Goal: Information Seeking & Learning: Learn about a topic

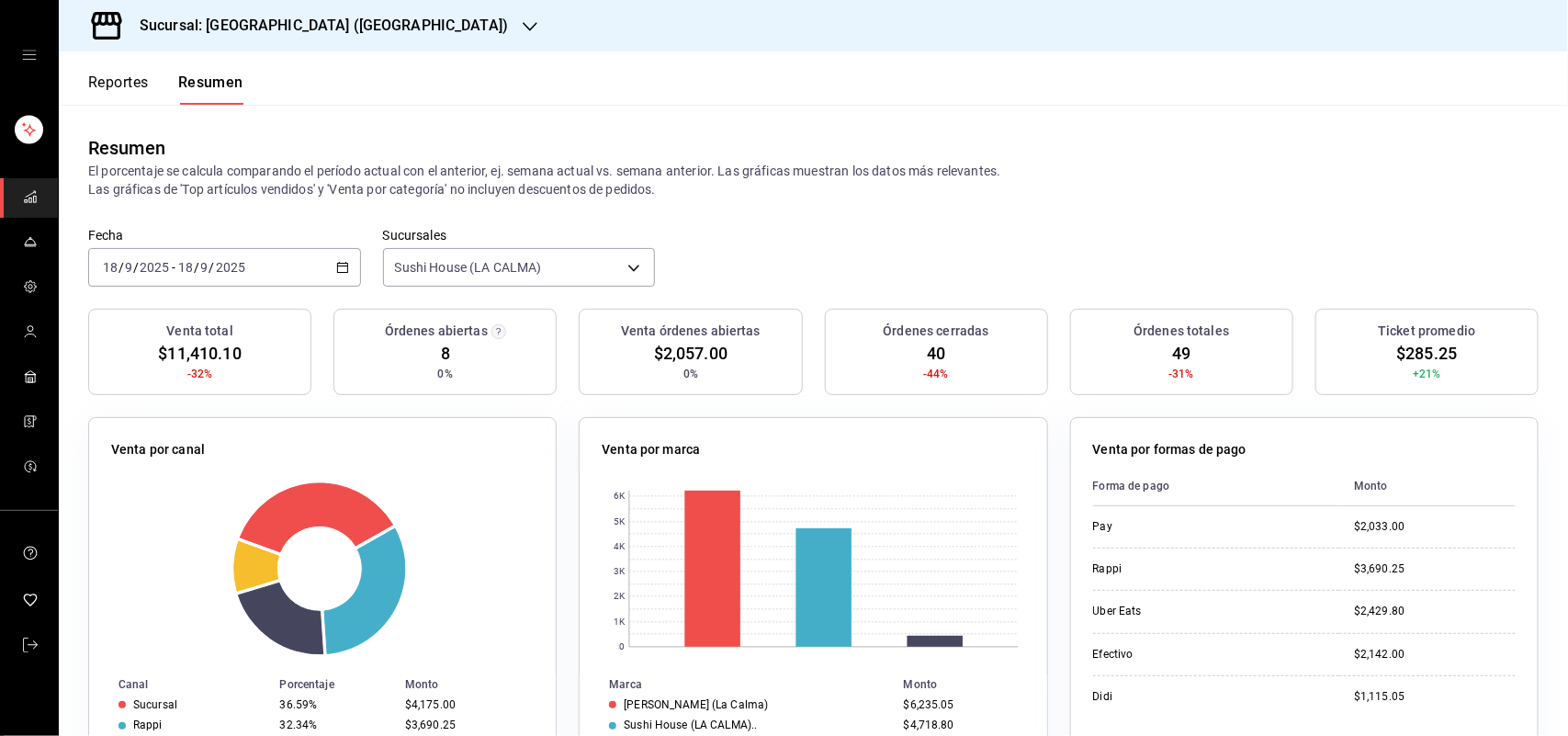
click at [113, 82] on button "Reportes" at bounding box center [118, 89] width 61 height 31
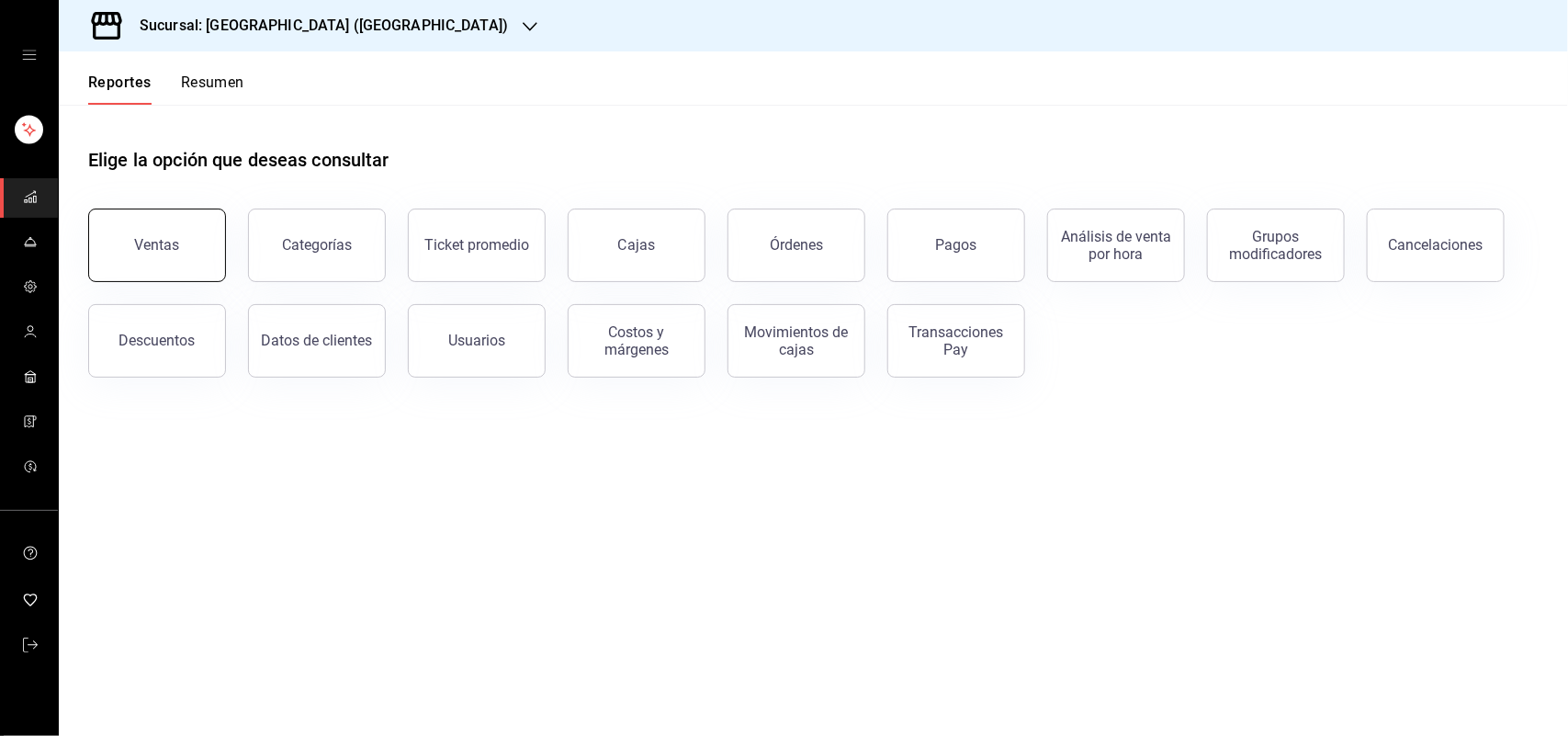
click at [200, 236] on button "Ventas" at bounding box center [157, 245] width 138 height 74
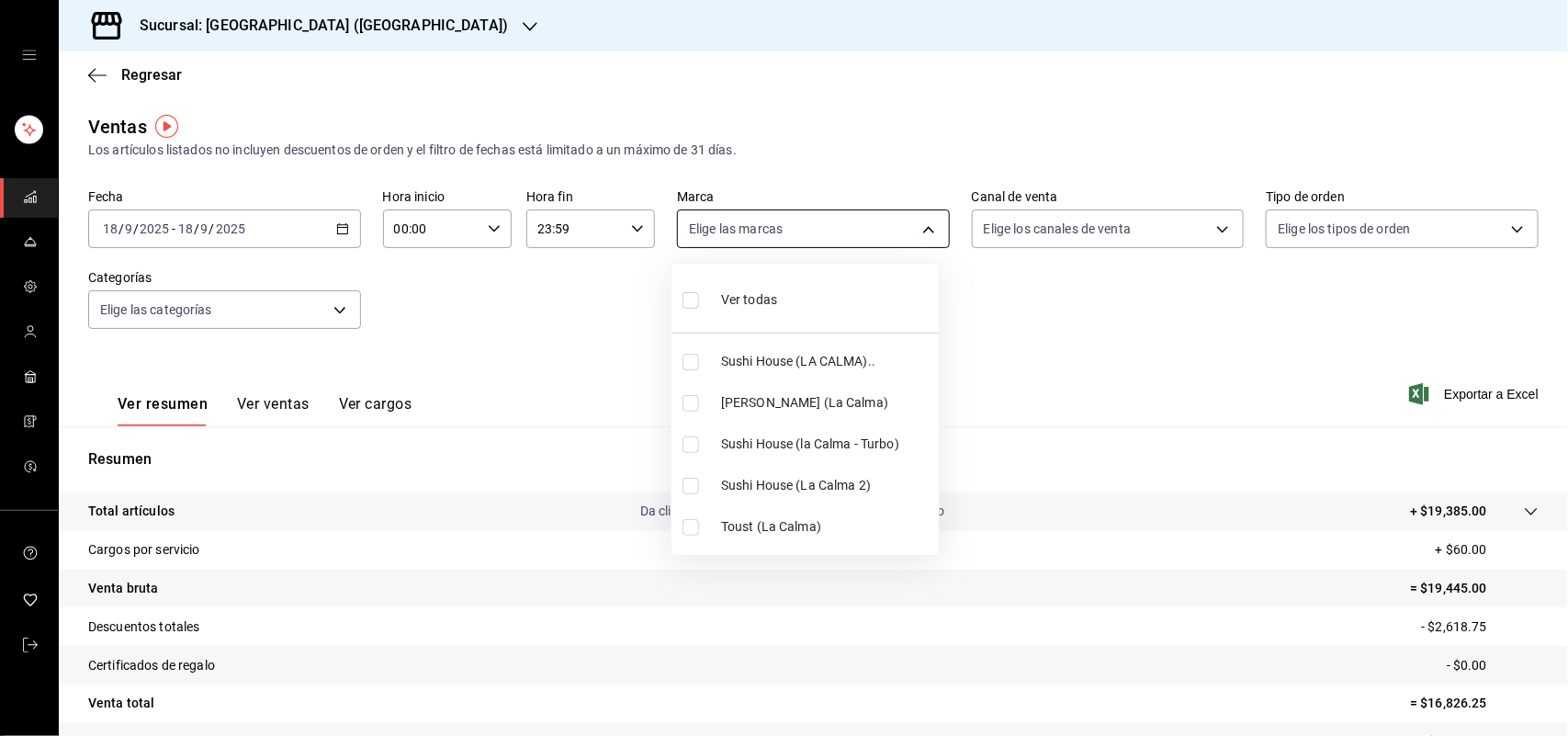
click at [916, 225] on body "Sucursal: Sushi House (LA CALMA) Regresar Ventas Los artículos listados no incl…" at bounding box center [784, 368] width 1568 height 736
click at [691, 360] on input "checkbox" at bounding box center [691, 361] width 16 height 16
checkbox input "true"
type input "307f2552-bed5-4451-a1d4-9a3d8e6b1418"
click at [692, 363] on input "checkbox" at bounding box center [691, 361] width 16 height 16
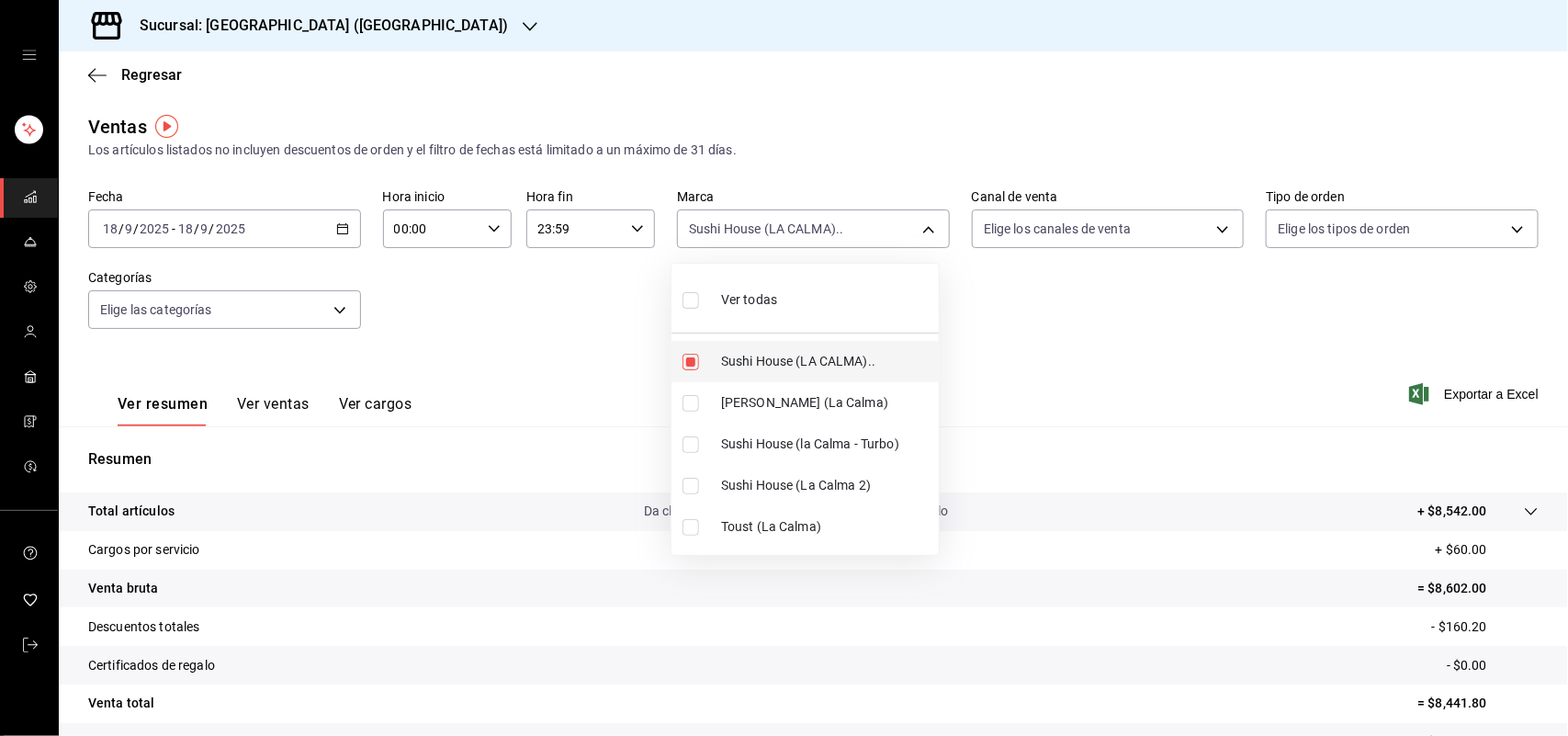
checkbox input "false"
click at [687, 445] on input "checkbox" at bounding box center [691, 445] width 16 height 16
checkbox input "true"
type input "8d0dddf4-cc55-4964-ab1c-2b5841a14462"
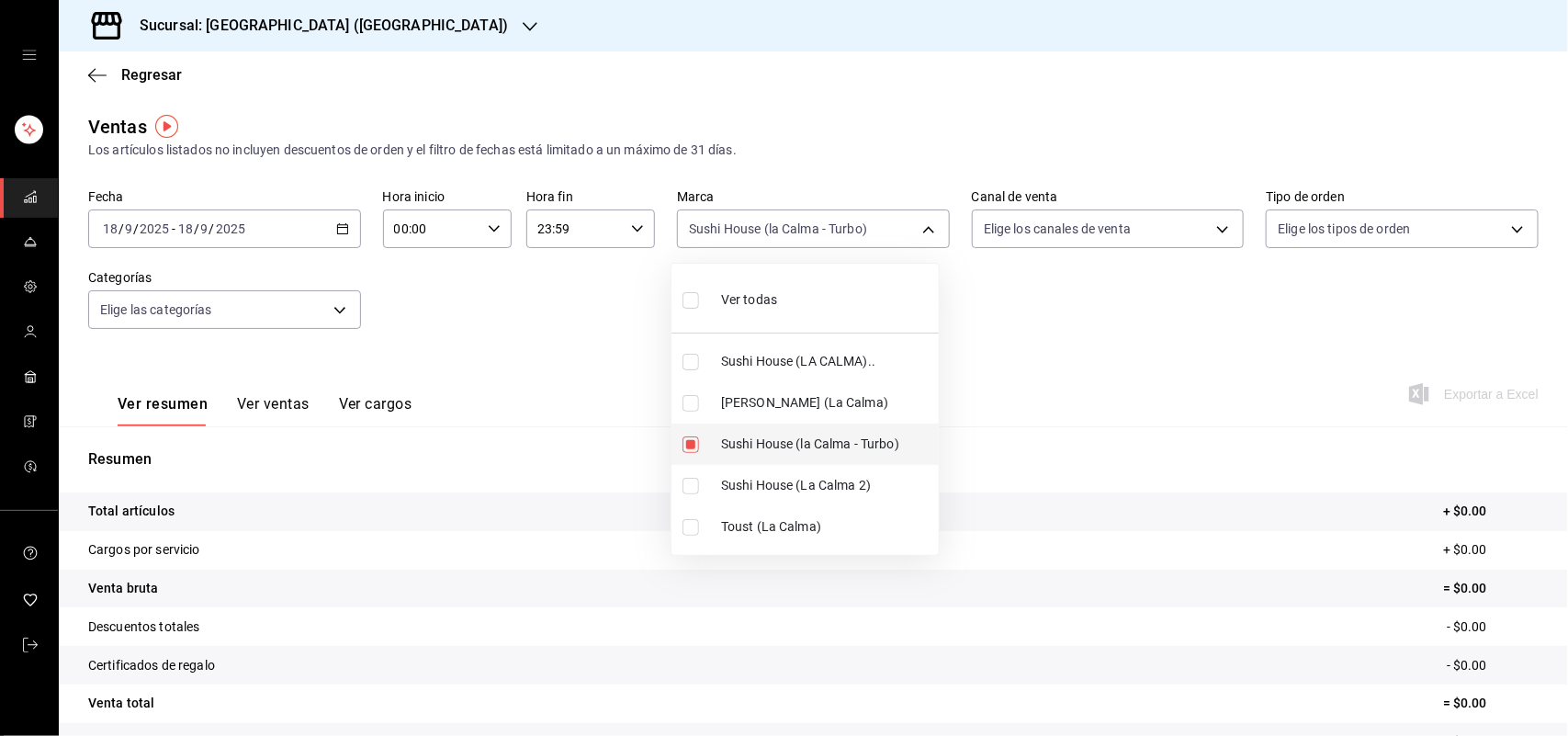
click at [693, 443] on input "checkbox" at bounding box center [691, 445] width 16 height 16
checkbox input "false"
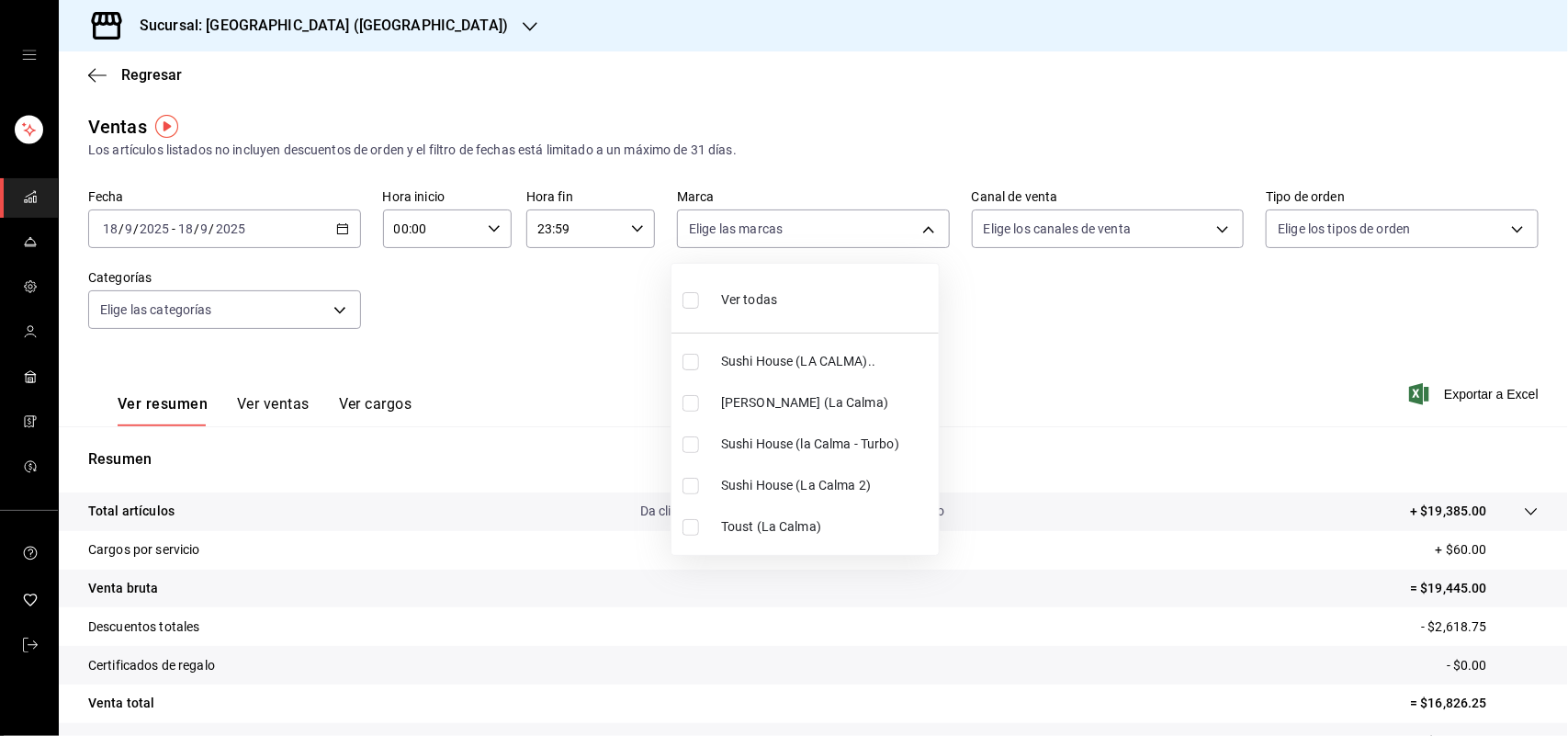
click at [690, 484] on input "checkbox" at bounding box center [691, 485] width 16 height 16
checkbox input "true"
type input "370d3383-42ab-44c7-9136-c83d53f09056"
click at [1164, 271] on div at bounding box center [784, 368] width 1568 height 736
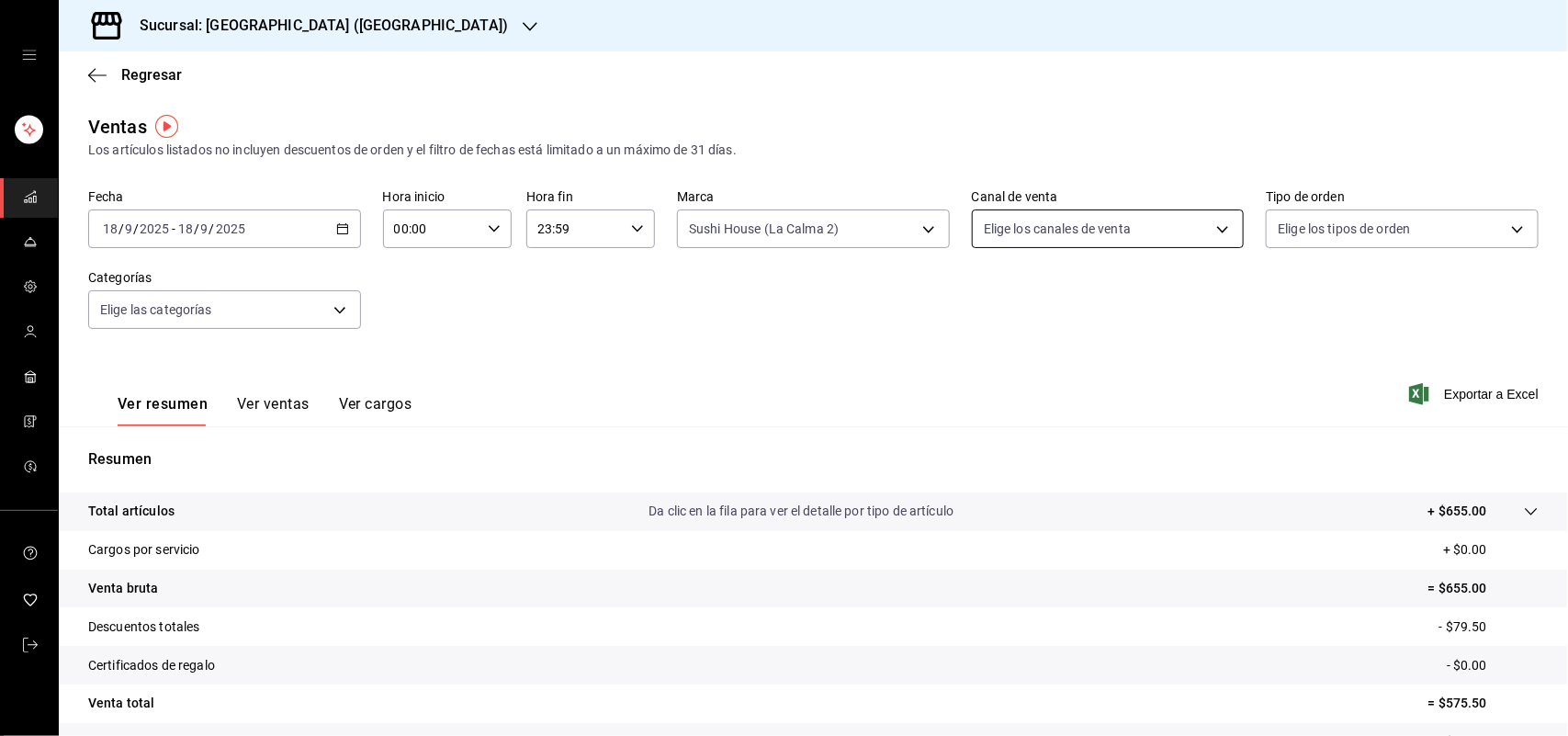
click at [1207, 226] on body "Sucursal: Sushi House (LA CALMA) Regresar Ventas Los artículos listados no incl…" at bounding box center [784, 368] width 1568 height 736
click at [981, 405] on input "checkbox" at bounding box center [982, 403] width 16 height 16
checkbox input "true"
type input "UBER_EATS"
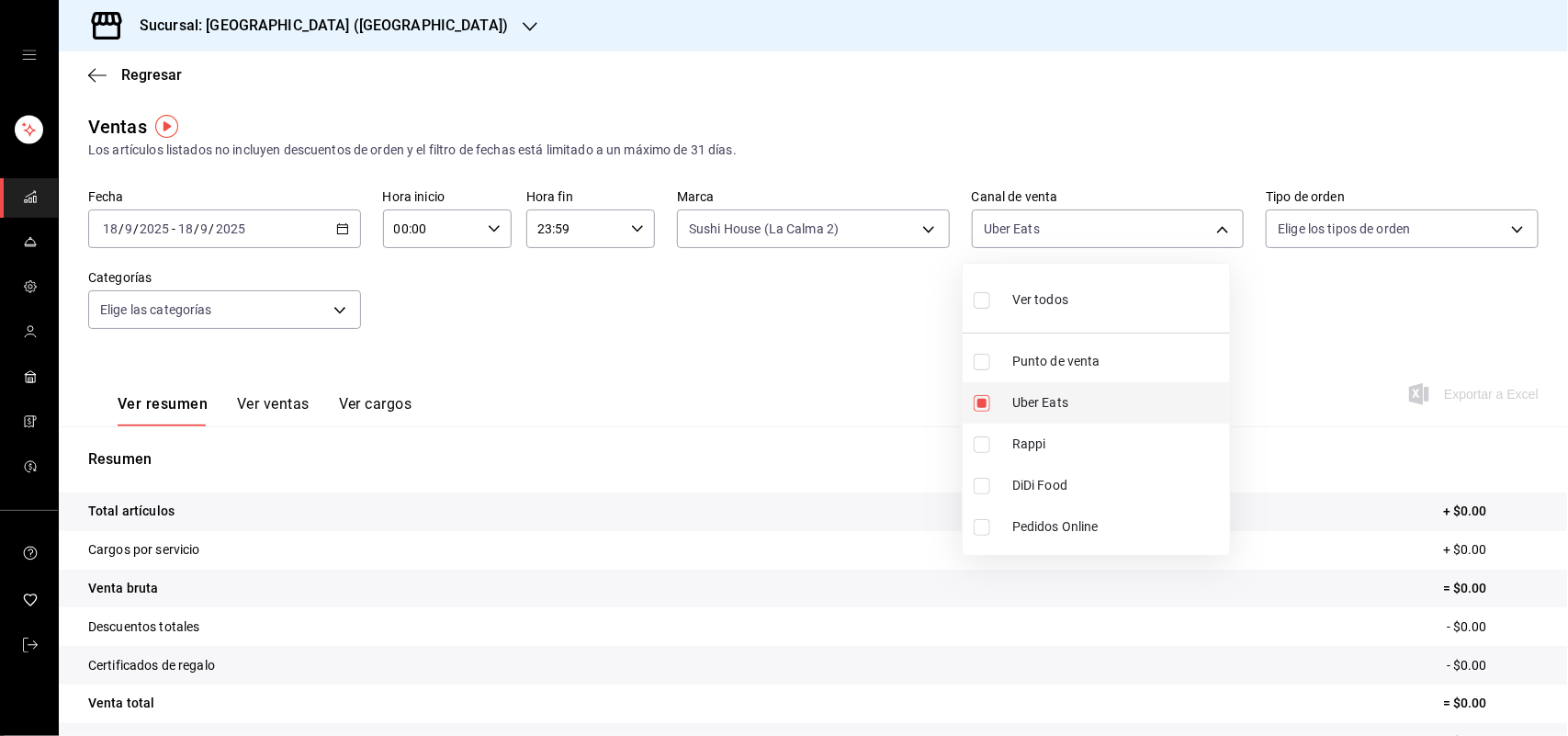
click at [981, 405] on input "checkbox" at bounding box center [982, 403] width 16 height 16
checkbox input "false"
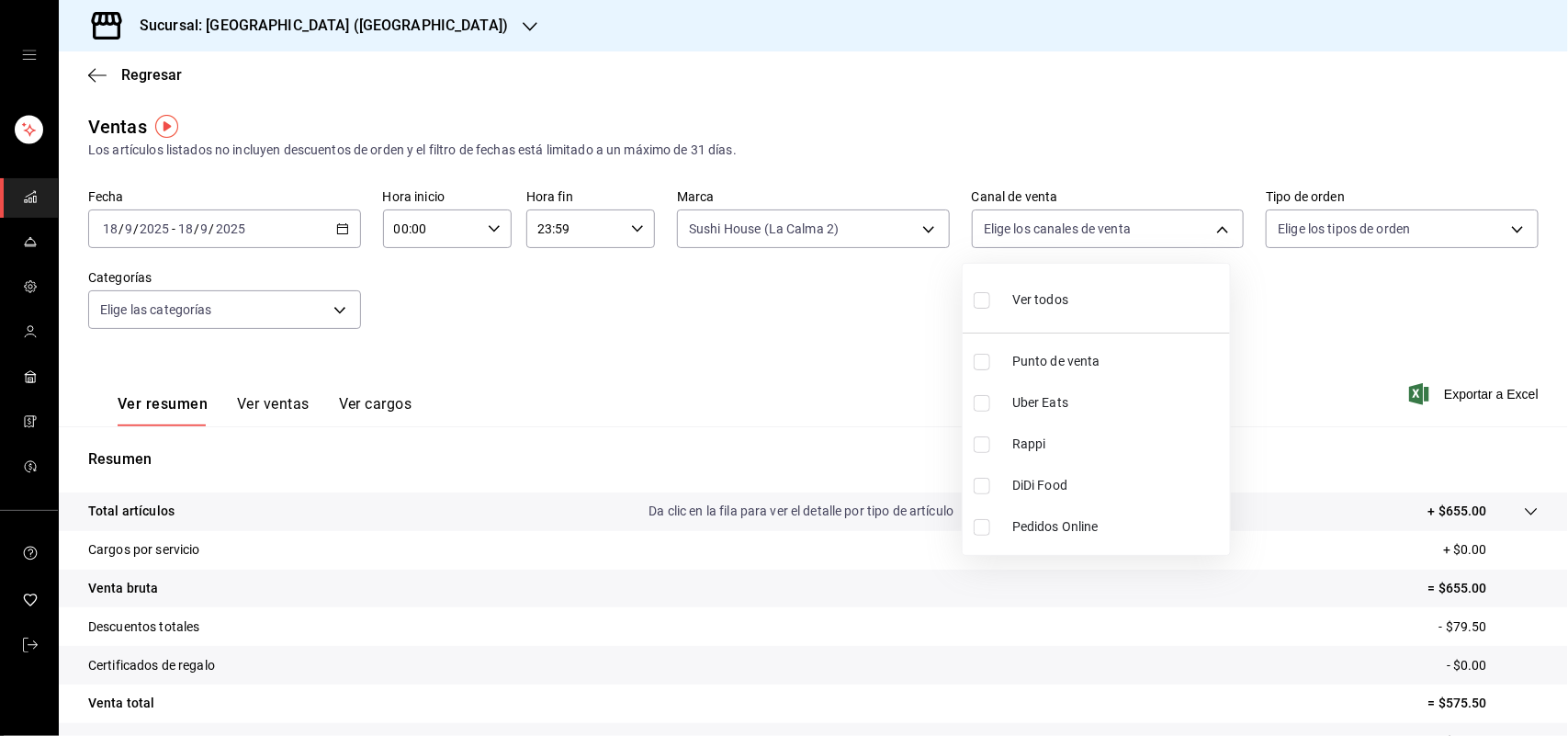
click at [980, 444] on input "checkbox" at bounding box center [982, 445] width 16 height 16
checkbox input "true"
type input "RAPPI"
click at [844, 221] on div at bounding box center [784, 368] width 1568 height 736
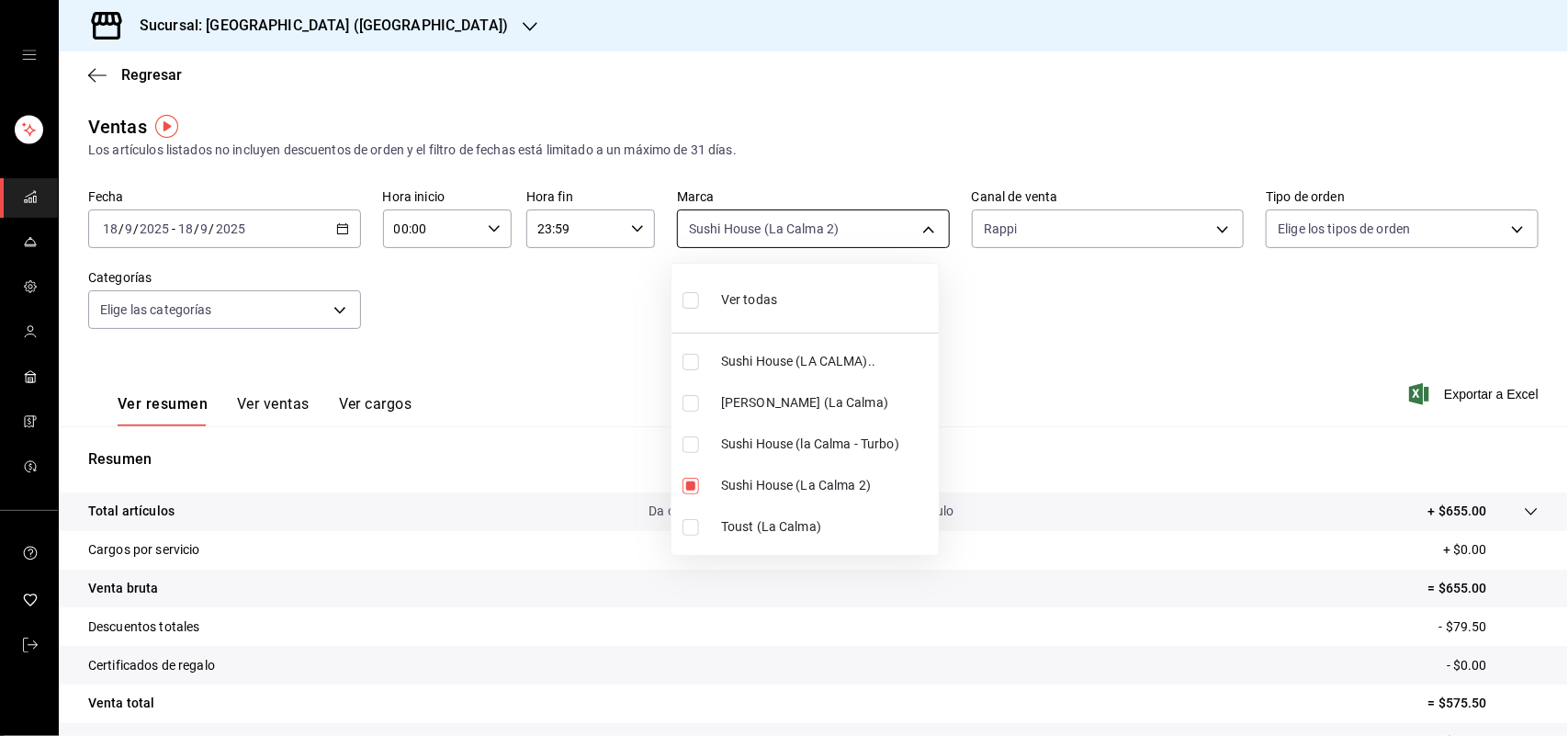
click at [785, 243] on body "Sucursal: Sushi House (LA CALMA) Regresar Ventas Los artículos listados no incl…" at bounding box center [784, 368] width 1568 height 736
click at [690, 448] on input "checkbox" at bounding box center [691, 445] width 16 height 16
checkbox input "true"
type input "370d3383-42ab-44c7-9136-c83d53f09056,8d0dddf4-cc55-4964-ab1c-2b5841a14462"
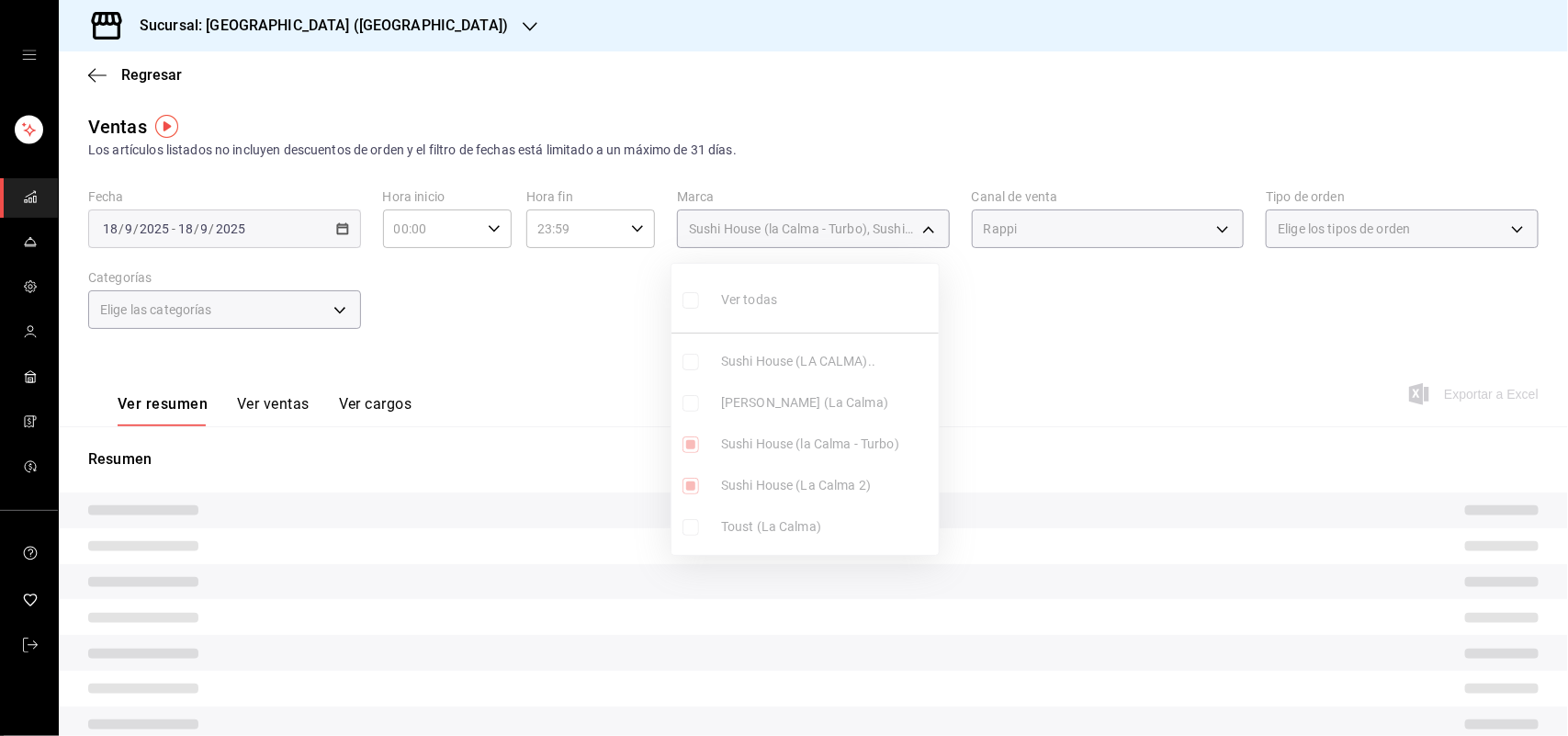
click at [690, 359] on input "checkbox" at bounding box center [691, 361] width 16 height 16
checkbox input "true"
type input "370d3383-42ab-44c7-9136-c83d53f09056,8d0dddf4-cc55-4964-ab1c-2b5841a14462,307f2…"
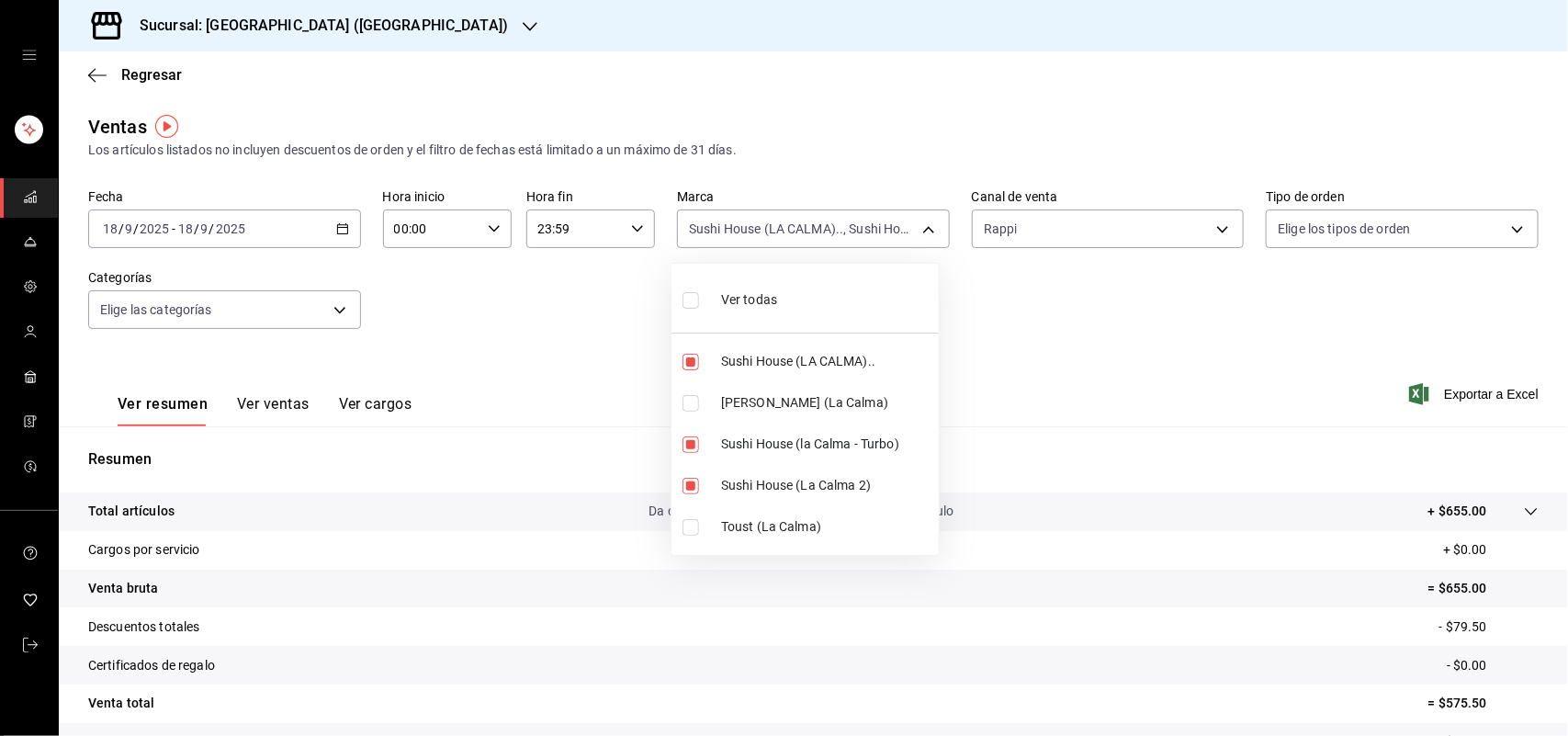
click at [1093, 225] on div at bounding box center [784, 368] width 1568 height 736
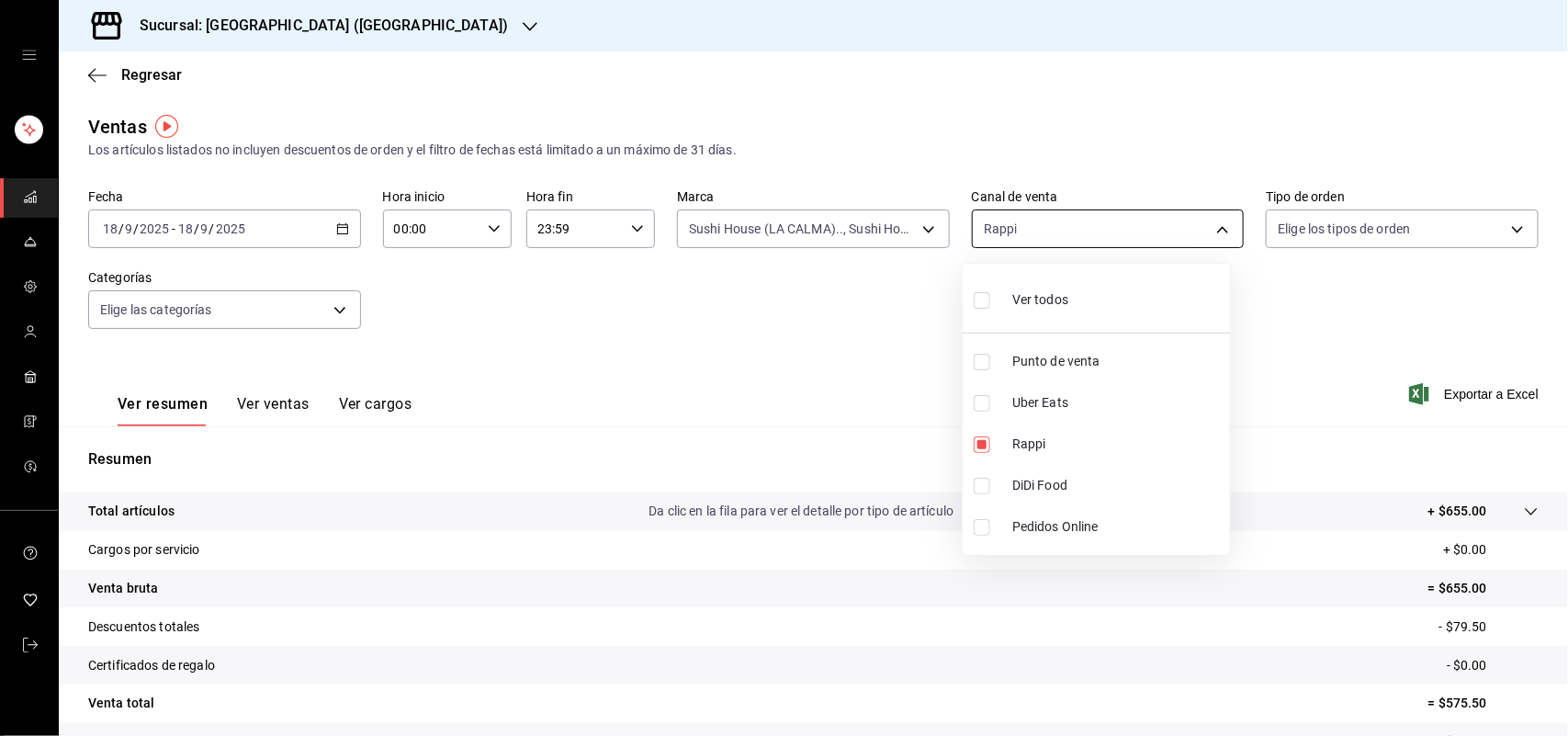
click at [1090, 235] on body "Sucursal: Sushi House (LA CALMA) Regresar Ventas Los artículos listados no incl…" at bounding box center [784, 368] width 1568 height 736
drag, startPoint x: 1288, startPoint y: 286, endPoint x: 1257, endPoint y: 327, distance: 51.4
click at [1287, 287] on div at bounding box center [784, 368] width 1568 height 736
click at [1149, 230] on body "Sucursal: Sushi House (LA CALMA) Regresar Ventas Los artículos listados no incl…" at bounding box center [784, 368] width 1568 height 736
click at [984, 448] on input "checkbox" at bounding box center [982, 445] width 16 height 16
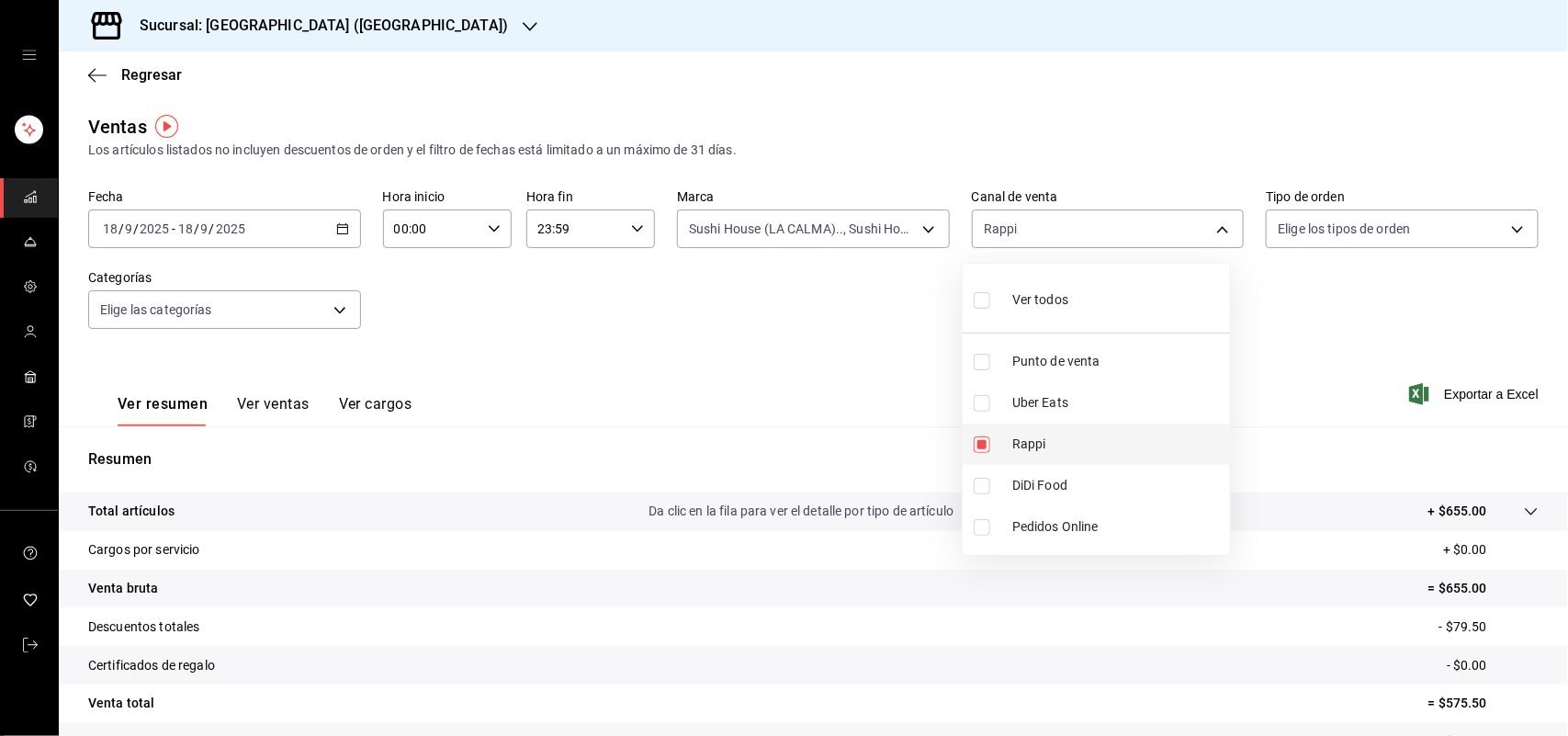
checkbox input "false"
click at [984, 484] on input "checkbox" at bounding box center [982, 485] width 16 height 16
checkbox input "true"
type input "DIDI_FOOD"
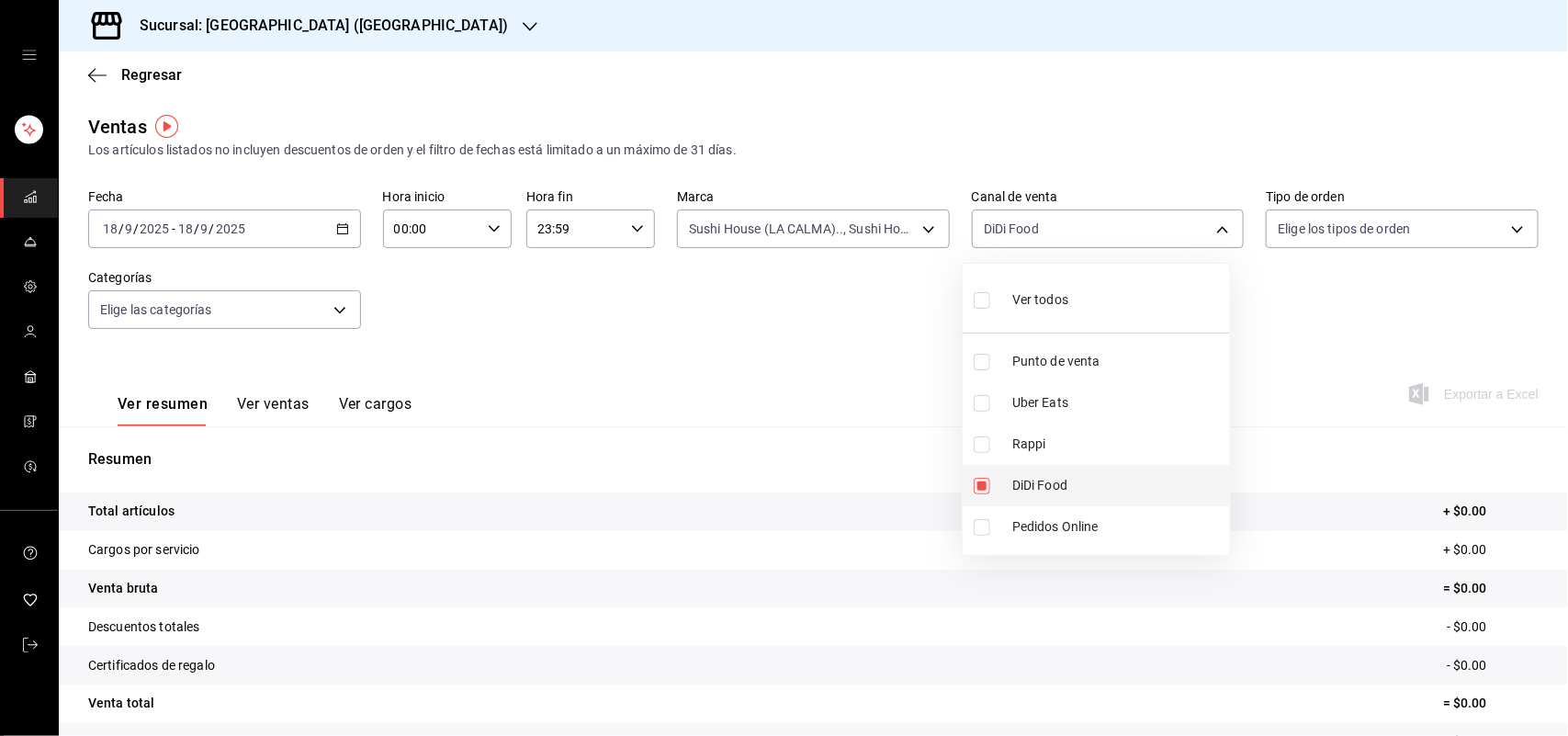
click at [984, 484] on input "checkbox" at bounding box center [982, 485] width 16 height 16
checkbox input "false"
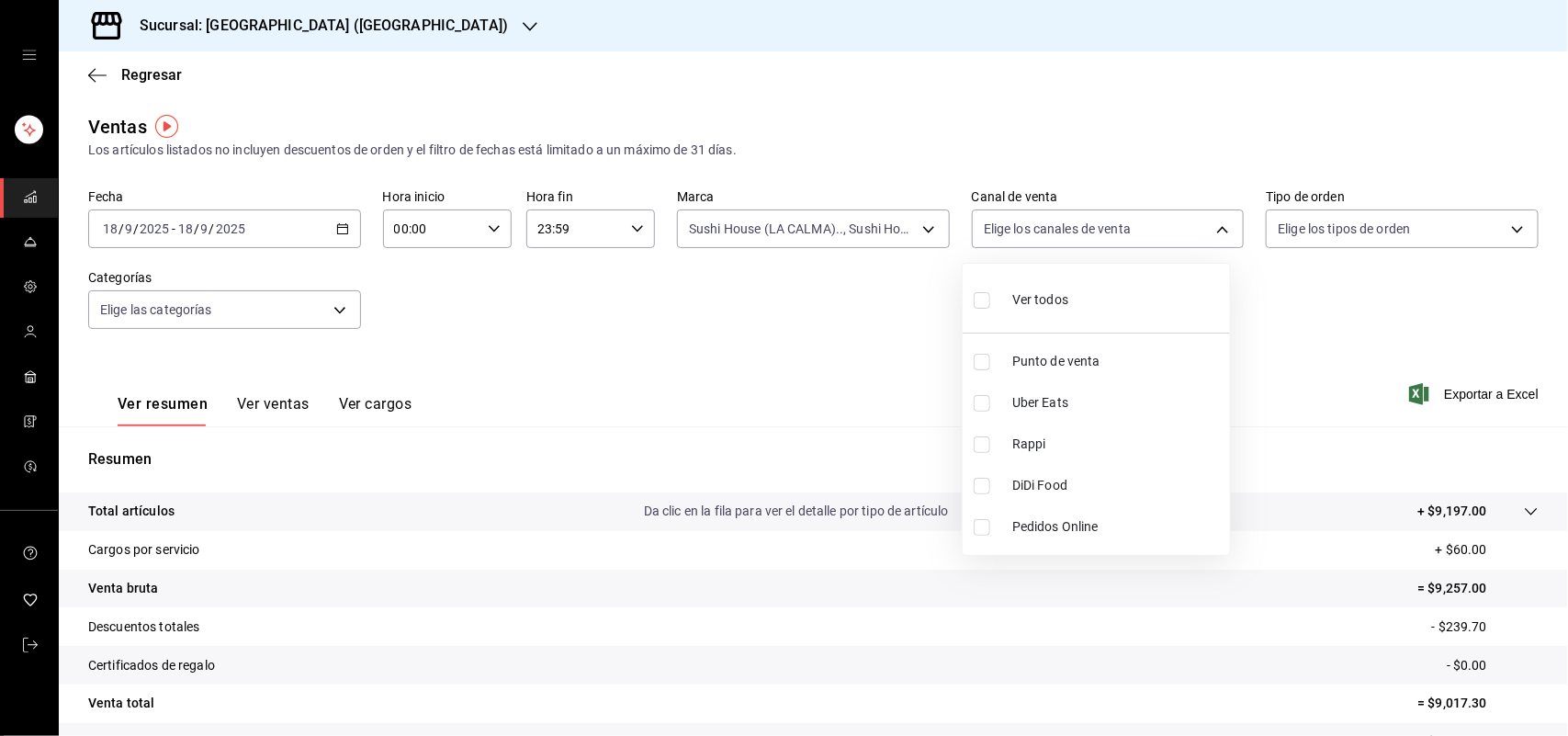
click at [976, 404] on input "checkbox" at bounding box center [982, 403] width 16 height 16
checkbox input "true"
type input "UBER_EATS"
click at [976, 404] on input "checkbox" at bounding box center [982, 403] width 16 height 16
checkbox input "false"
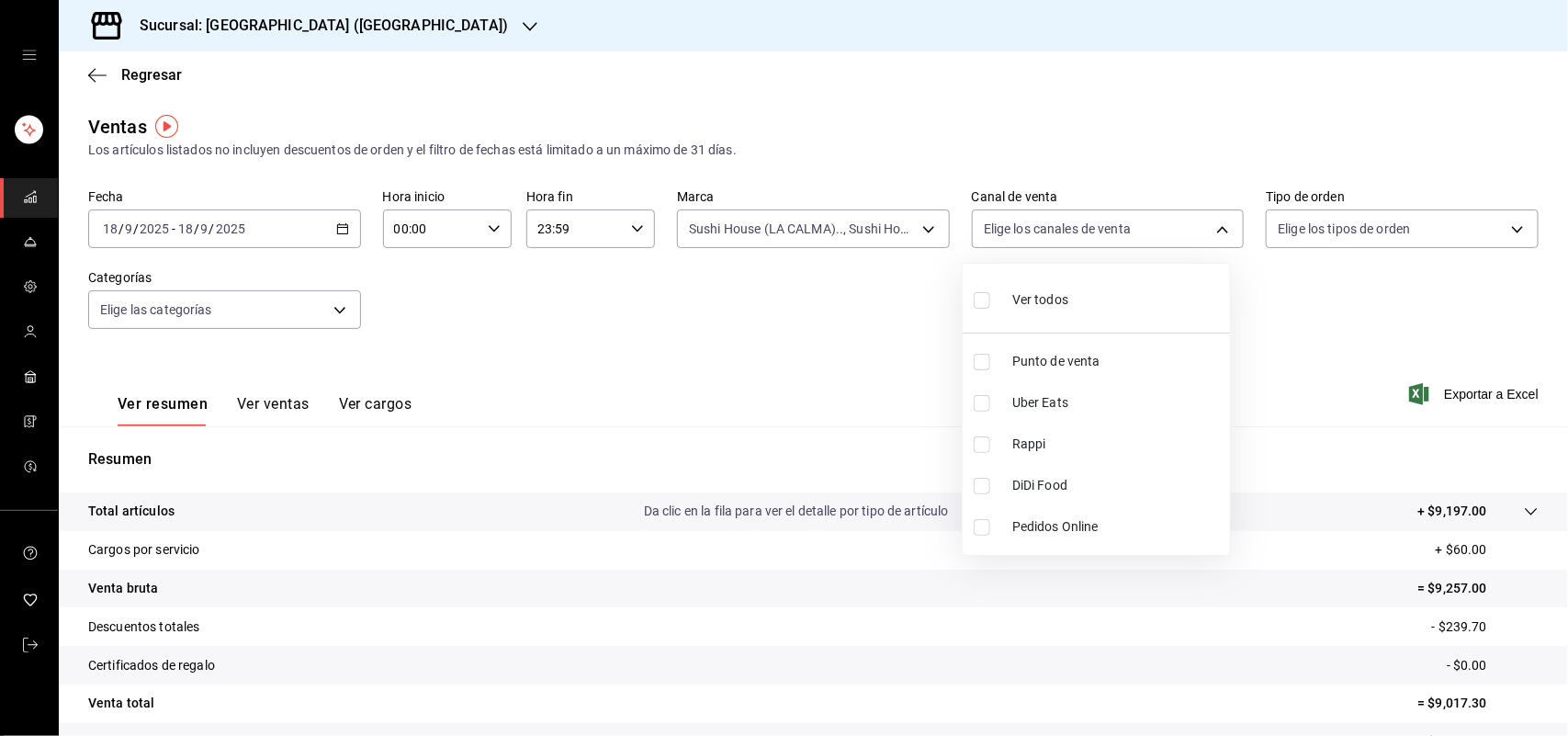
click at [845, 232] on div at bounding box center [784, 368] width 1568 height 736
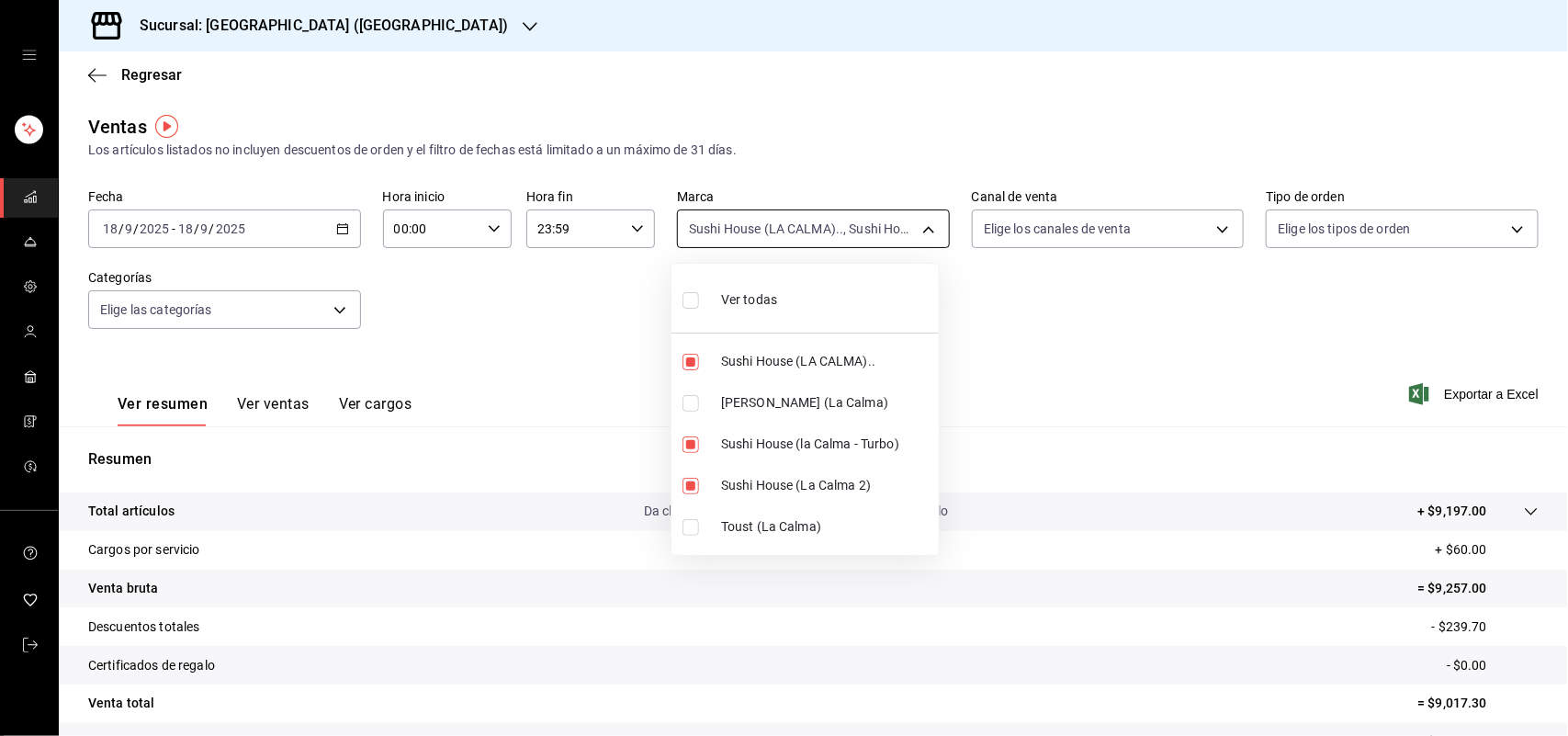
click at [844, 232] on body "Sucursal: Sushi House (LA CALMA) Regresar Ventas Los artículos listados no incl…" at bounding box center [784, 368] width 1568 height 736
click at [698, 359] on input "checkbox" at bounding box center [691, 361] width 16 height 16
checkbox input "false"
type input "370d3383-42ab-44c7-9136-c83d53f09056,8d0dddf4-cc55-4964-ab1c-2b5841a14462"
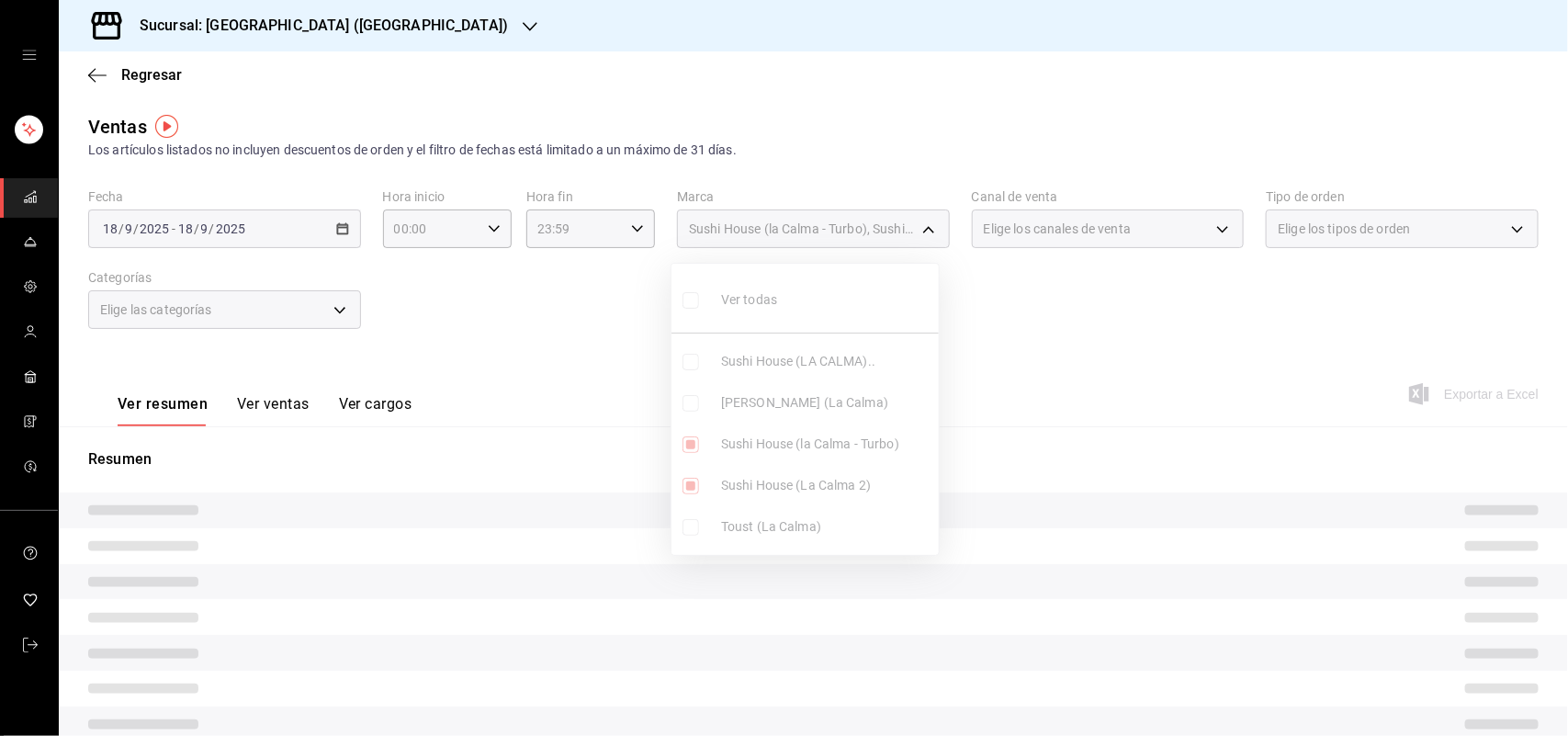
click at [694, 448] on ul "Ver todas Sushi House (LA CALMA).. Genki Poke ([GEOGRAPHIC_DATA]) [GEOGRAPHIC_D…" at bounding box center [806, 409] width 267 height 291
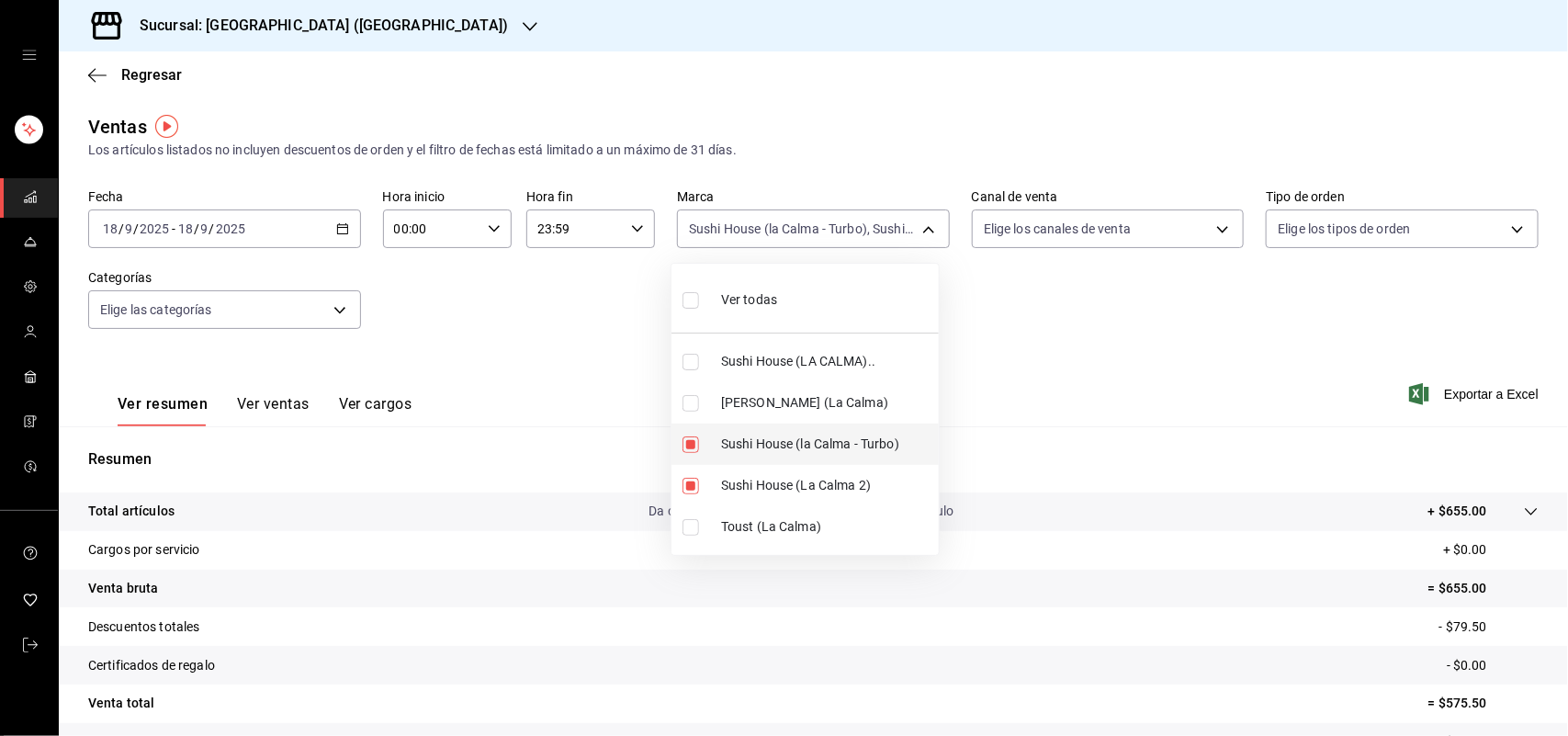
click at [694, 452] on input "checkbox" at bounding box center [691, 445] width 16 height 16
checkbox input "false"
type input "370d3383-42ab-44c7-9136-c83d53f09056"
click at [687, 482] on input "checkbox" at bounding box center [691, 485] width 16 height 16
checkbox input "false"
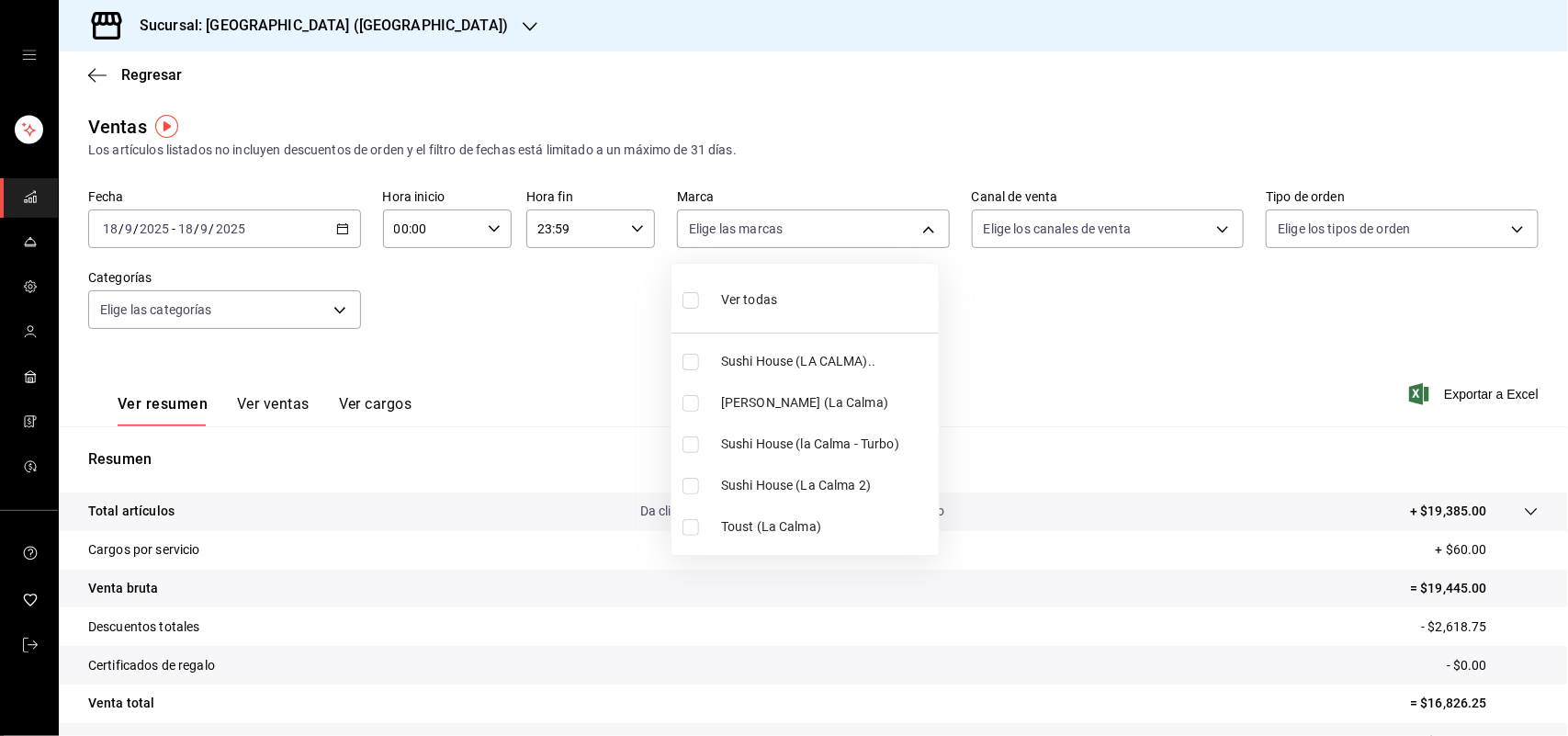
click at [694, 403] on input "checkbox" at bounding box center [691, 403] width 16 height 16
checkbox input "true"
type input "ad5c7ce8-09c3-4353-8fa5-0bd3f2c3ed7d"
click at [694, 403] on input "checkbox" at bounding box center [691, 403] width 16 height 16
checkbox input "false"
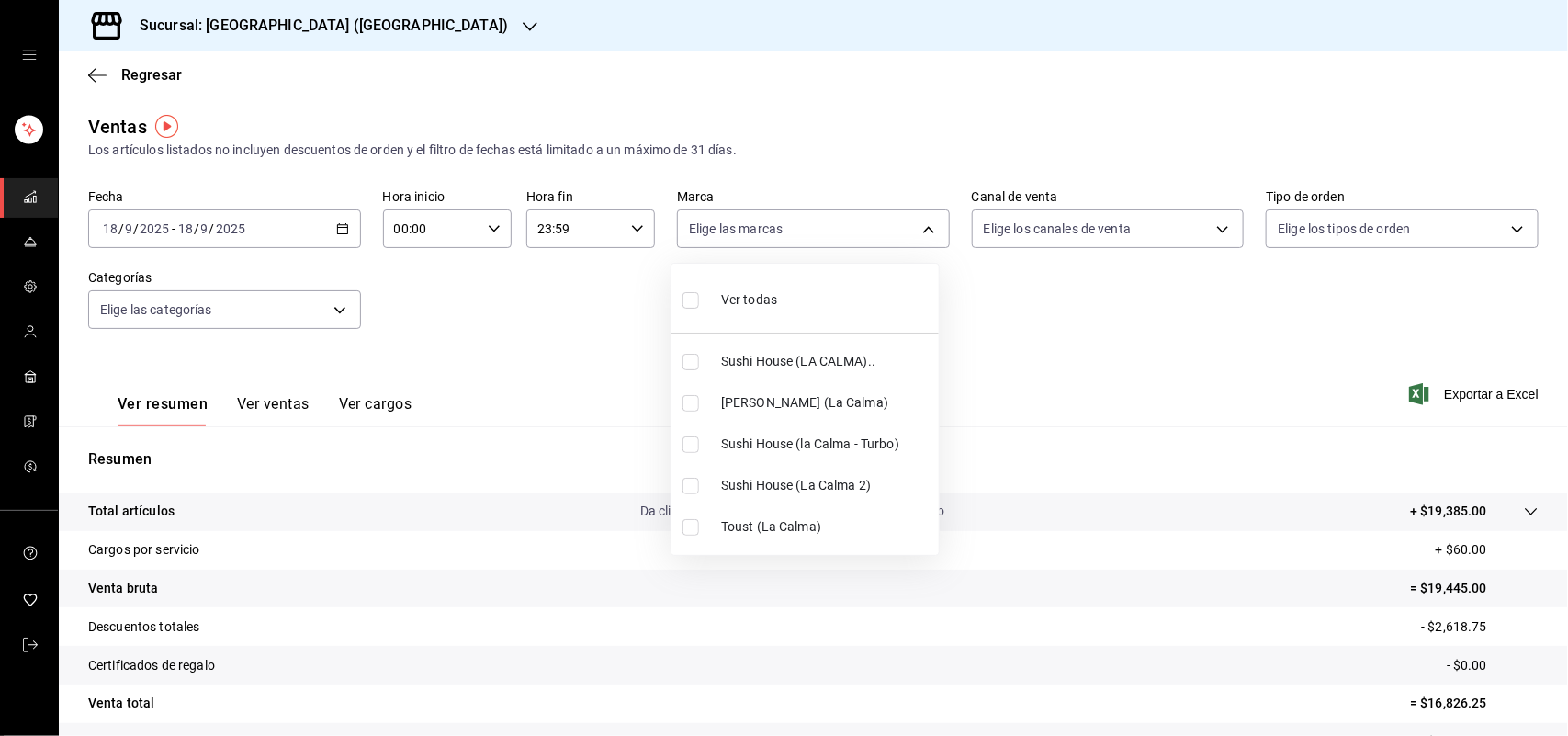
click at [688, 456] on li "Sushi House (la Calma - Turbo)" at bounding box center [806, 444] width 267 height 42
type input "8d0dddf4-cc55-4964-ab1c-2b5841a14462"
checkbox input "true"
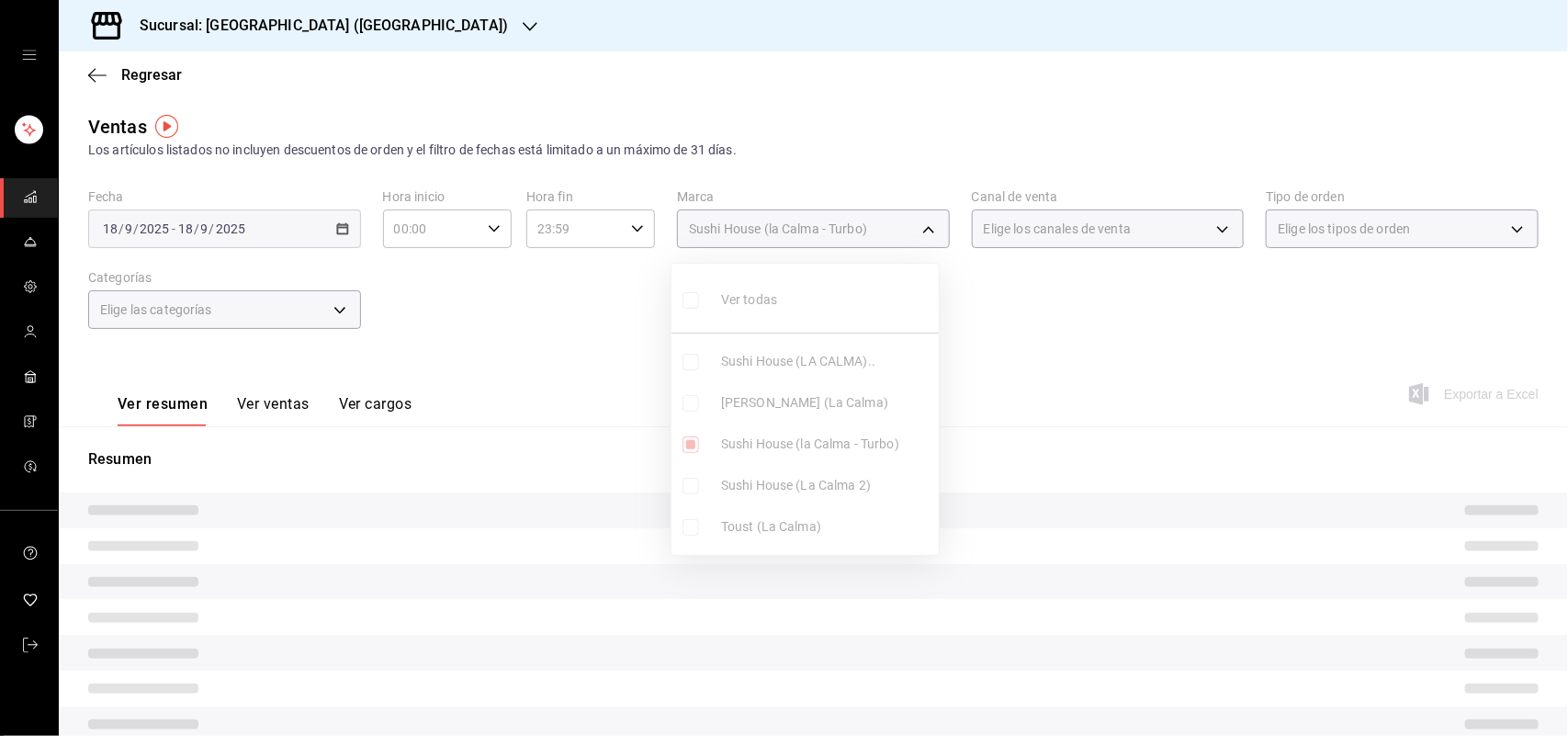
click at [688, 479] on input "checkbox" at bounding box center [691, 485] width 16 height 16
checkbox input "true"
type input "8d0dddf4-cc55-4964-ab1c-2b5841a14462,370d3383-42ab-44c7-9136-c83d53f09056"
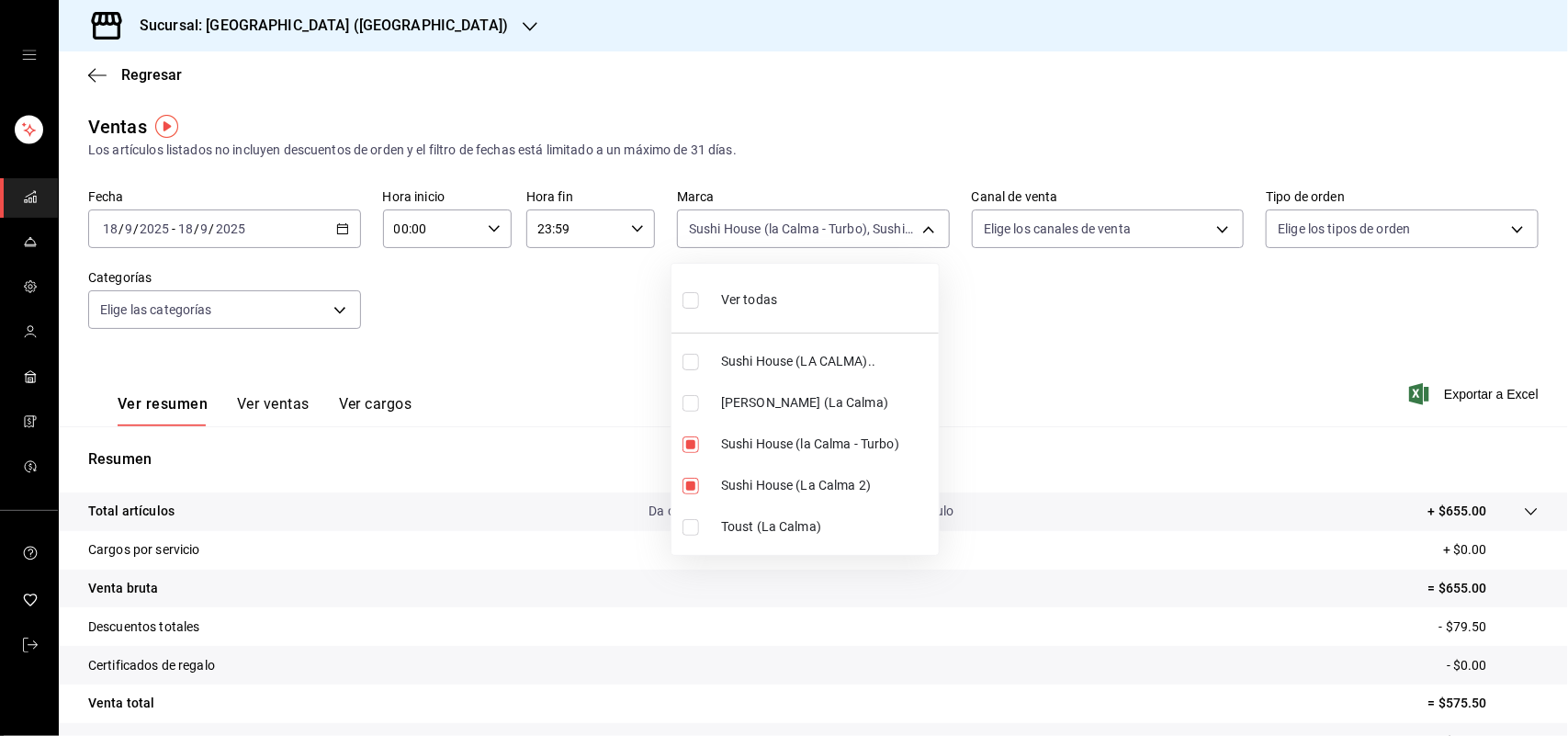
click at [693, 360] on input "checkbox" at bounding box center [691, 361] width 16 height 16
checkbox input "true"
type input "8d0dddf4-cc55-4964-ab1c-2b5841a14462,370d3383-42ab-44c7-9136-c83d53f09056,307f2…"
click at [1053, 224] on div at bounding box center [784, 368] width 1568 height 736
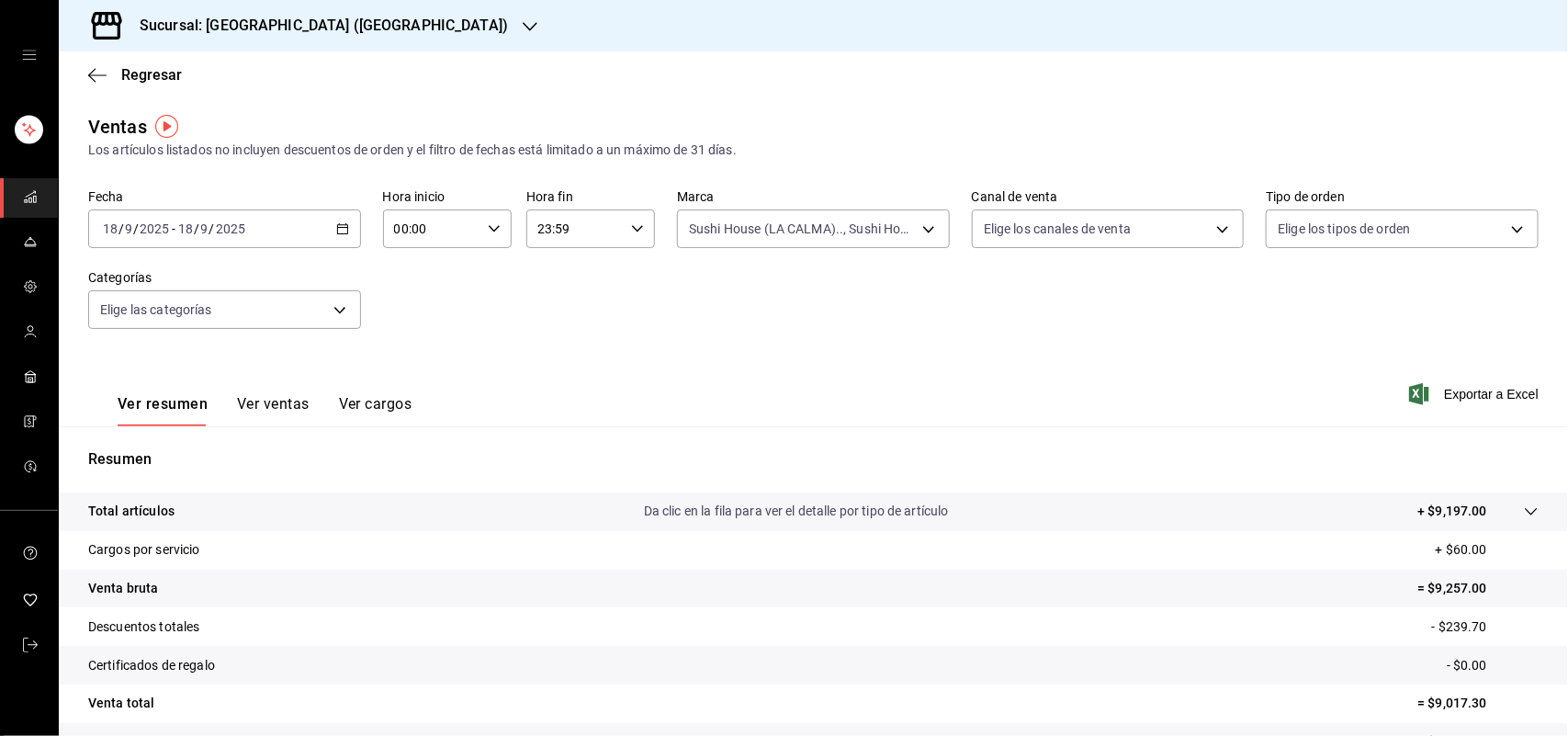
click at [1058, 230] on body "Sucursal: Sushi House (LA CALMA) Regresar Ventas Los artículos listados no incl…" at bounding box center [784, 368] width 1568 height 736
drag, startPoint x: 991, startPoint y: 444, endPoint x: 1412, endPoint y: 374, distance: 426.8
click at [991, 443] on label at bounding box center [986, 445] width 24 height 16
click at [991, 443] on input "checkbox" at bounding box center [982, 445] width 16 height 16
checkbox input "false"
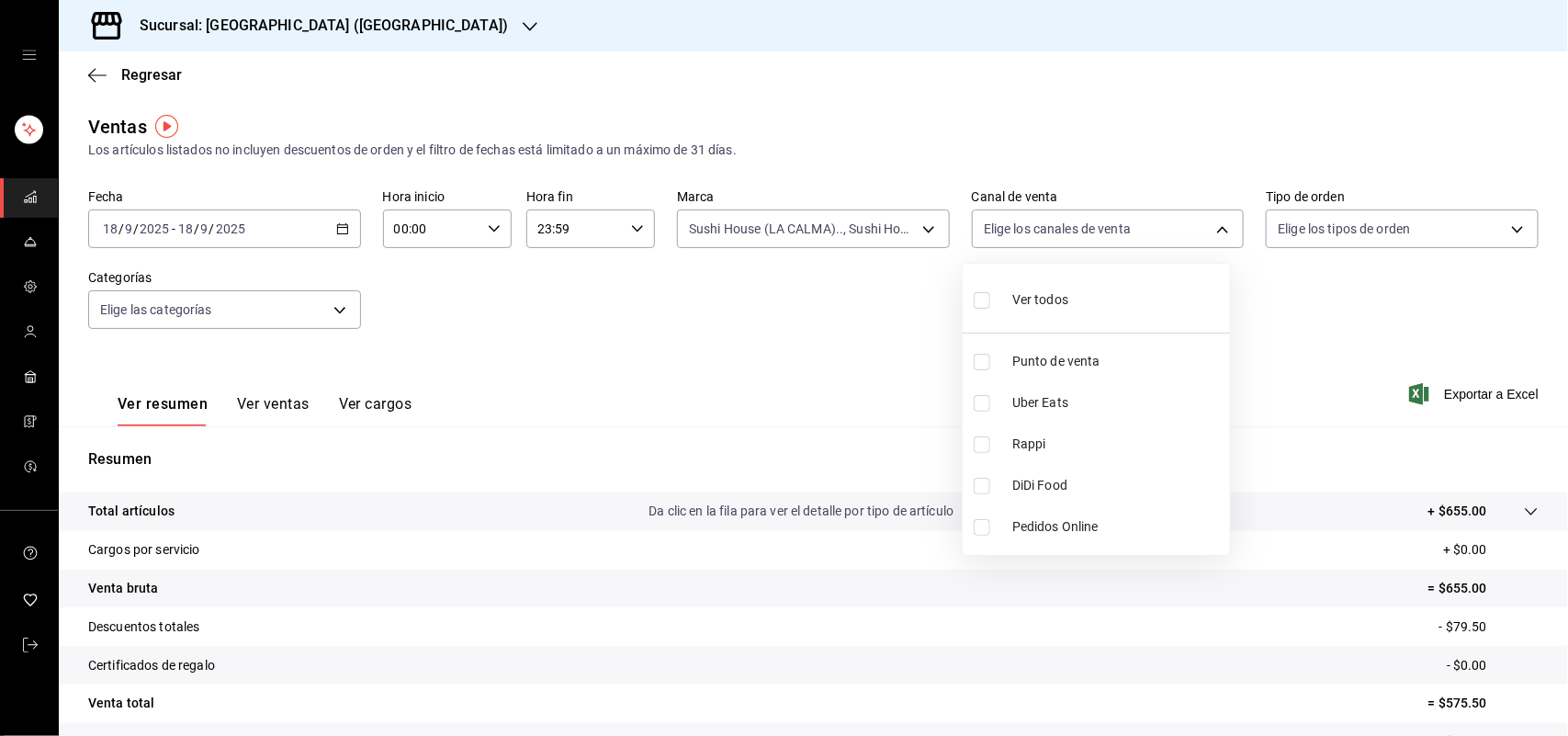
click at [978, 450] on input "checkbox" at bounding box center [982, 445] width 16 height 16
checkbox input "true"
type input "RAPPI"
click at [978, 403] on input "checkbox" at bounding box center [982, 403] width 16 height 16
checkbox input "true"
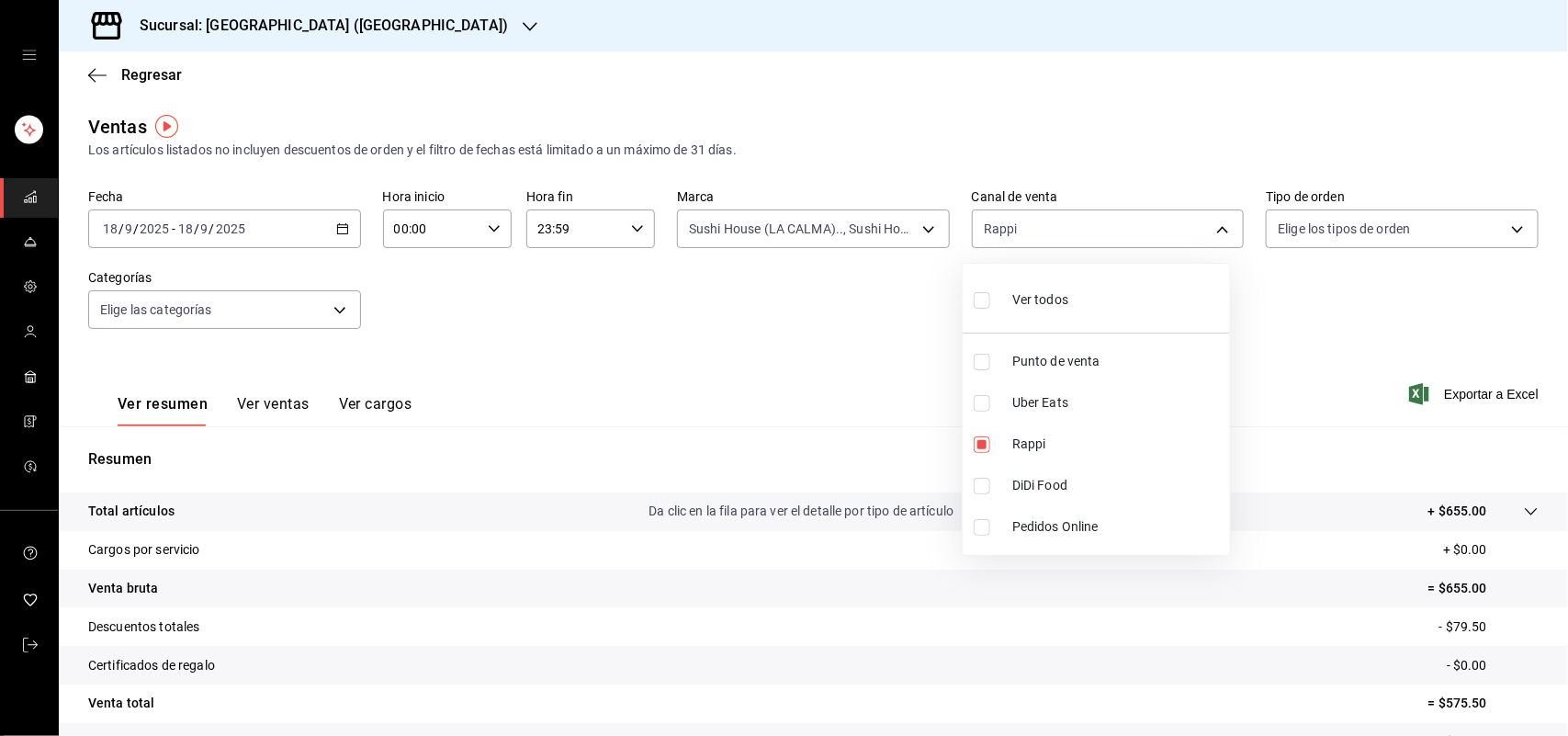
type input "RAPPI,UBER_EATS"
click at [986, 445] on input "checkbox" at bounding box center [982, 445] width 16 height 16
checkbox input "false"
type input "UBER_EATS"
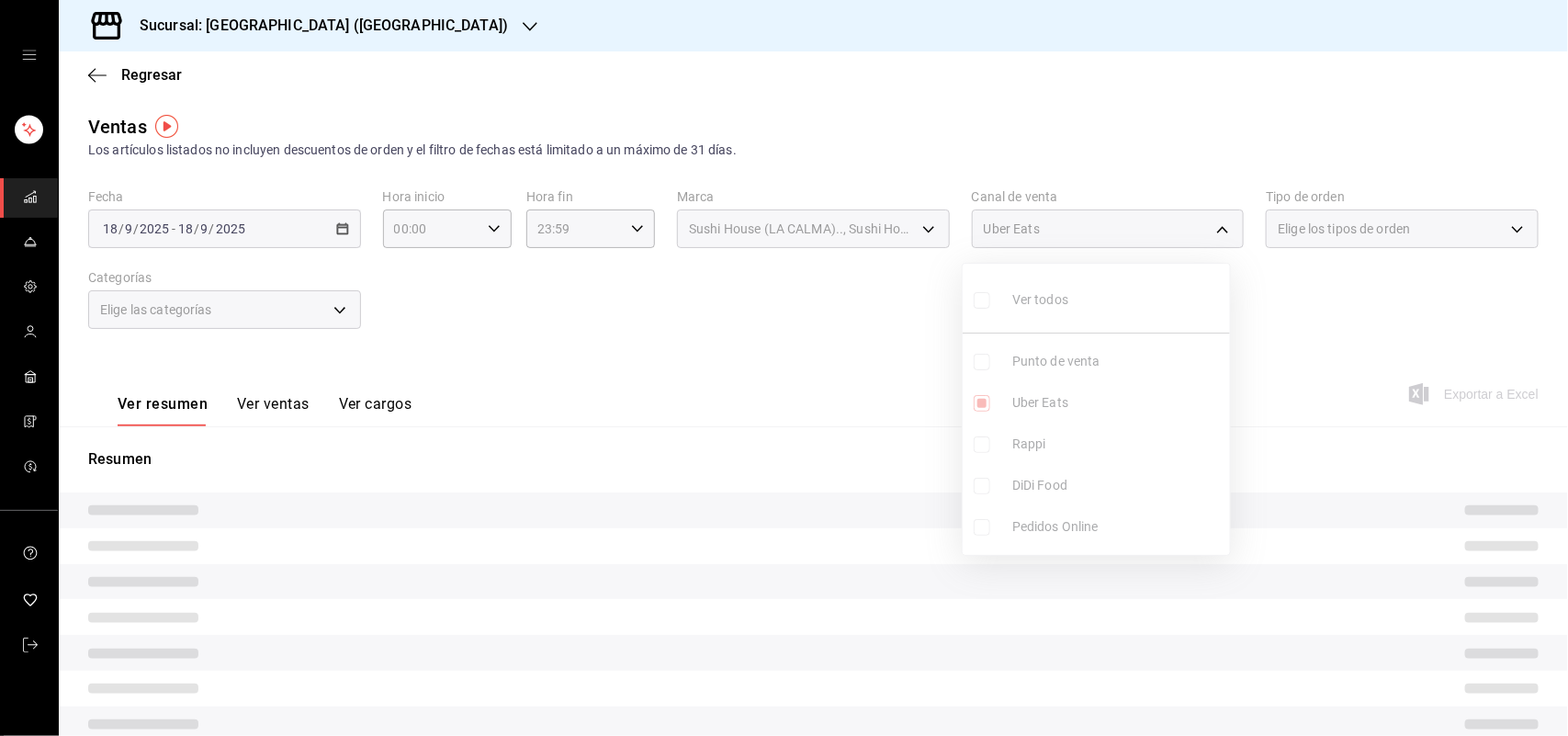
click at [981, 402] on ul "Ver todos Punto de venta Uber Eats Rappi DiDi Food Pedidos Online" at bounding box center [1096, 409] width 267 height 291
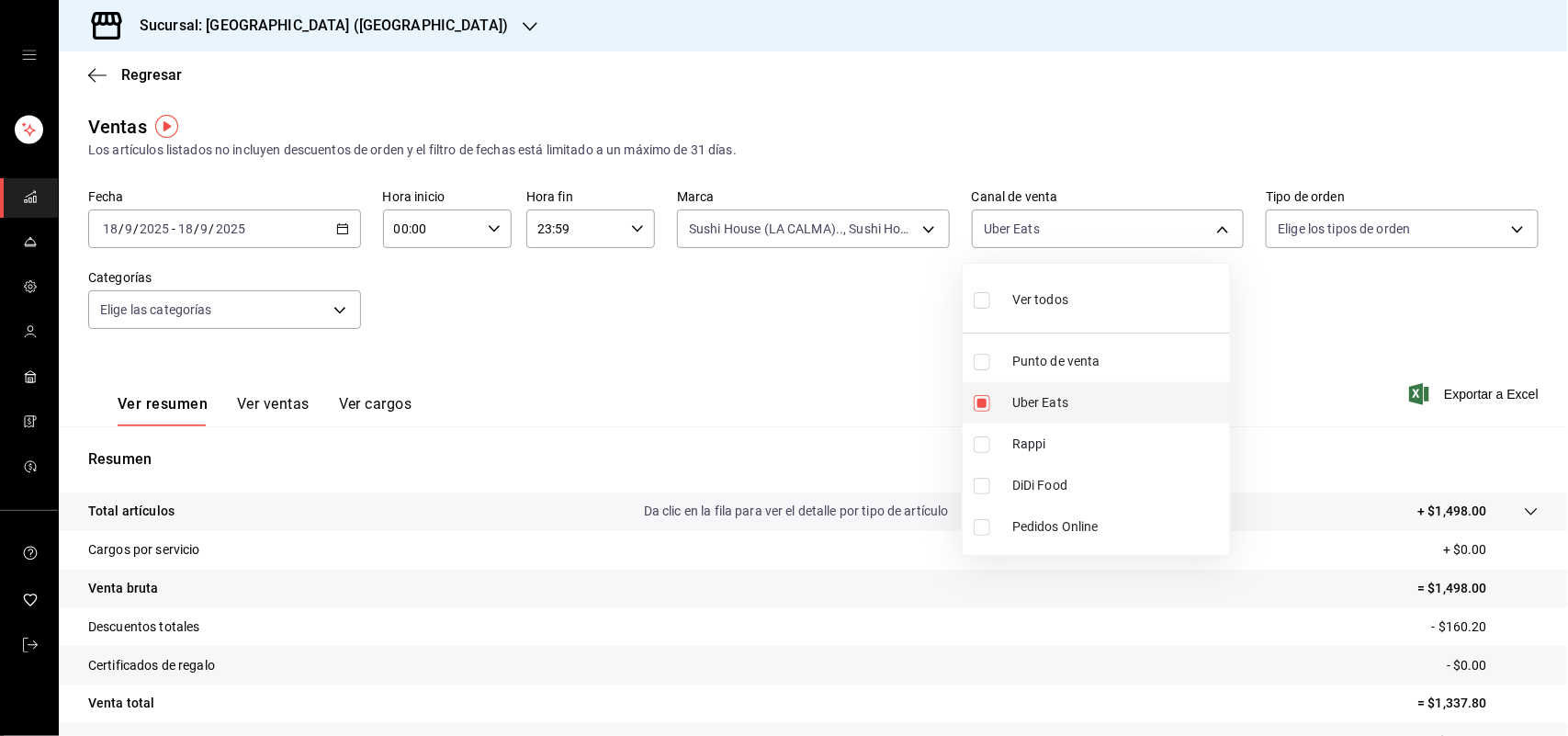
click at [986, 409] on input "checkbox" at bounding box center [982, 403] width 16 height 16
checkbox input "false"
click at [981, 488] on input "checkbox" at bounding box center [982, 485] width 16 height 16
checkbox input "true"
type input "DIDI_FOOD"
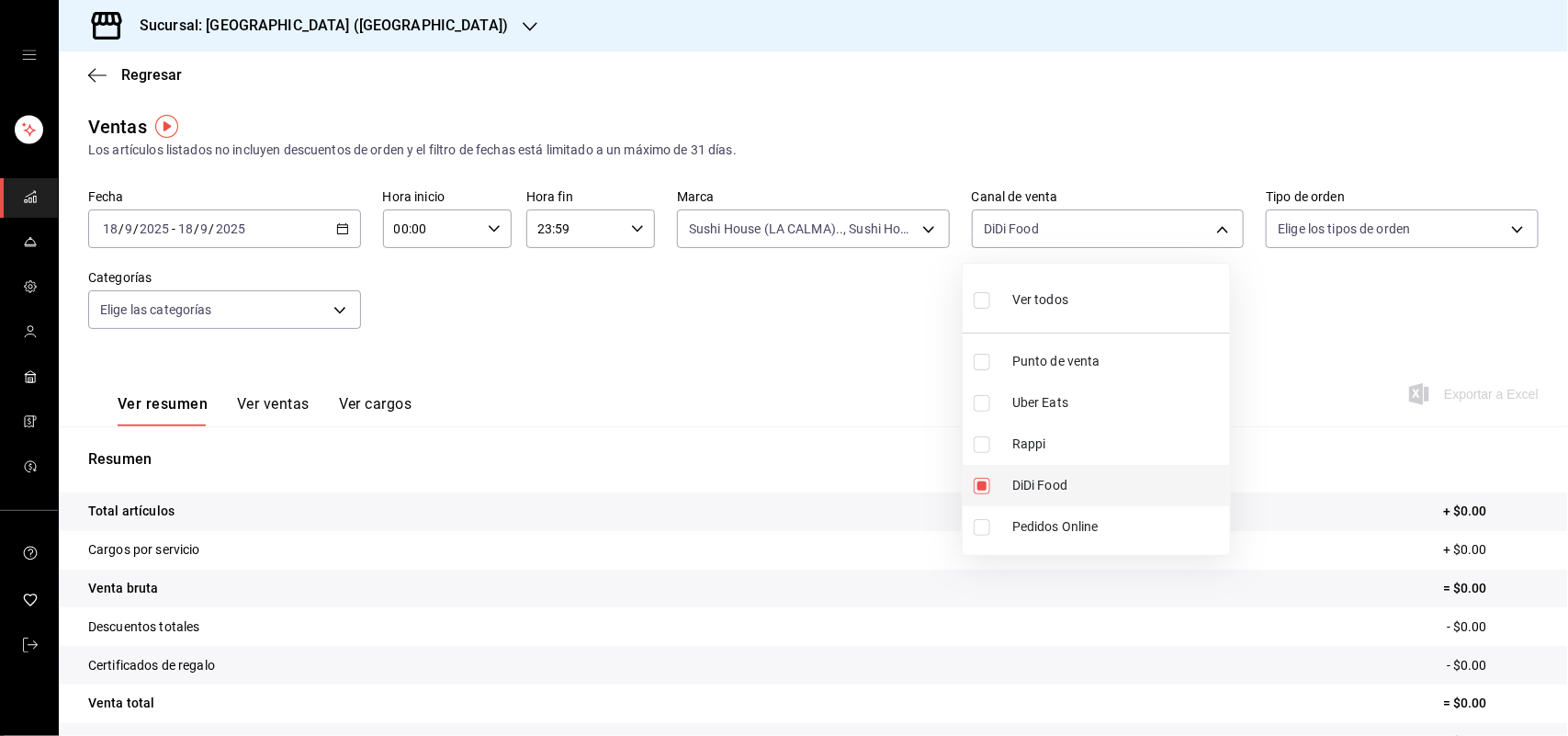
click at [977, 484] on input "checkbox" at bounding box center [982, 485] width 16 height 16
checkbox input "false"
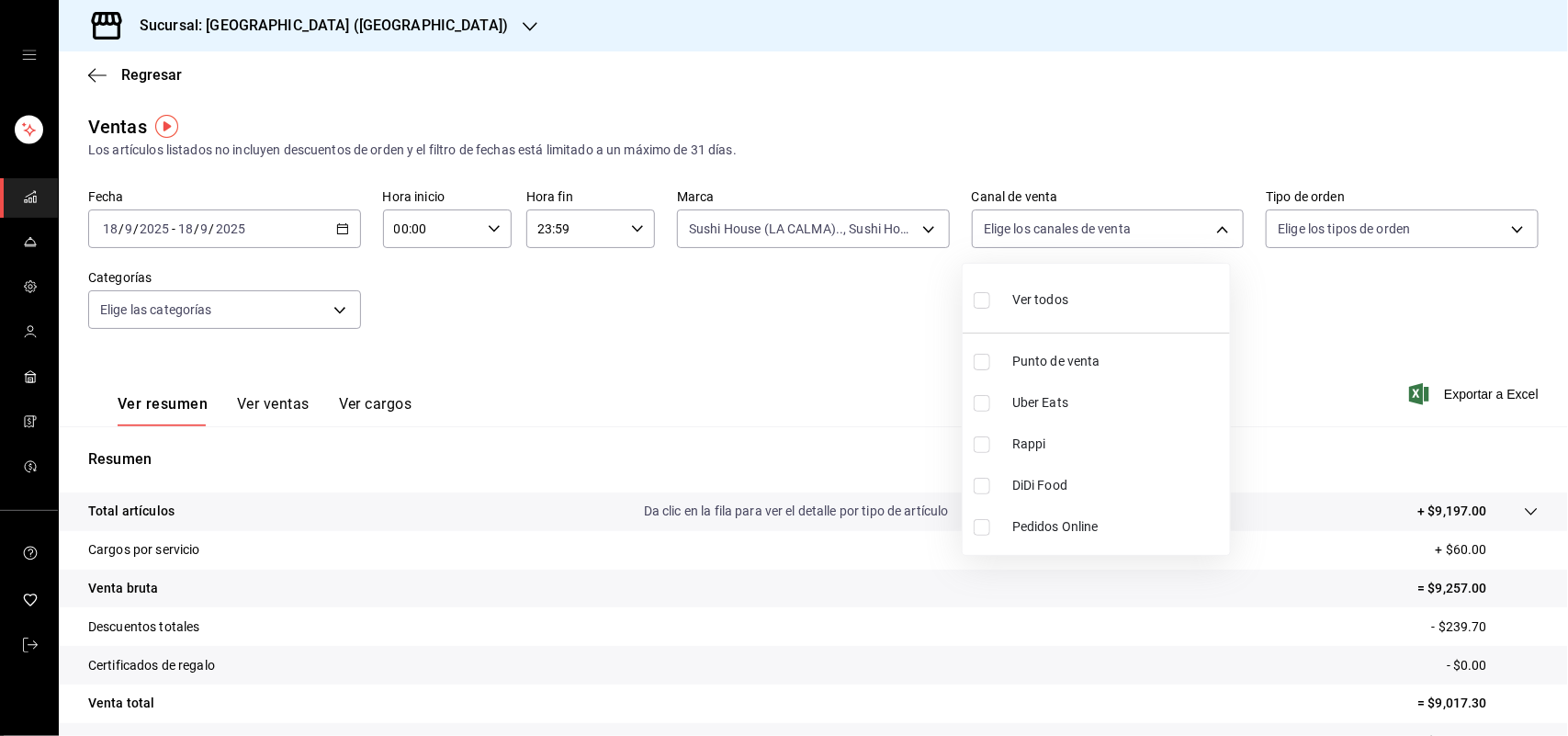
click at [909, 225] on div at bounding box center [784, 368] width 1568 height 736
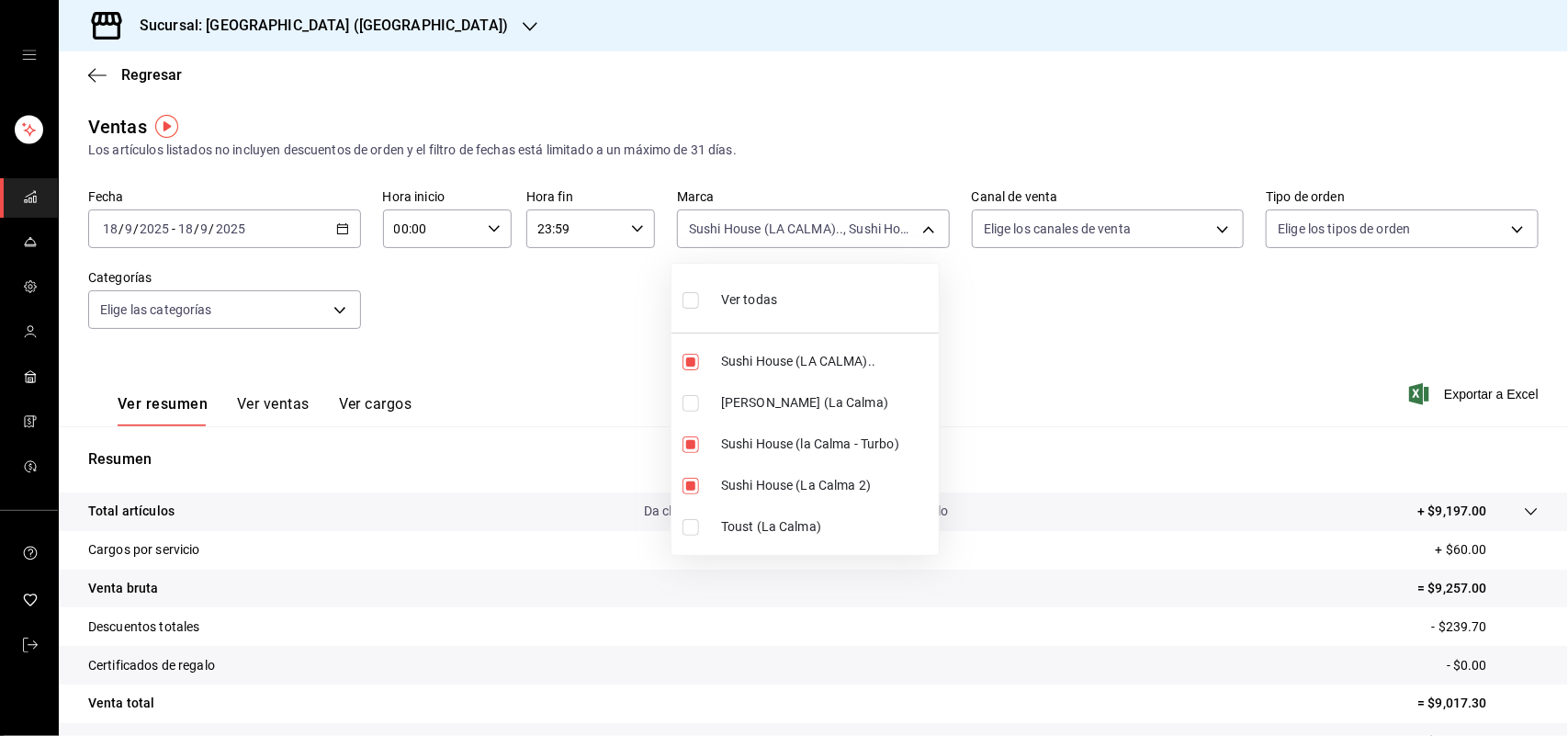
click at [909, 225] on body "Sucursal: Sushi House (LA CALMA) Regresar Ventas Los artículos listados no incl…" at bounding box center [784, 368] width 1568 height 736
click at [695, 361] on input "checkbox" at bounding box center [691, 361] width 16 height 16
checkbox input "false"
type input "8d0dddf4-cc55-4964-ab1c-2b5841a14462,370d3383-42ab-44c7-9136-c83d53f09056"
click at [690, 444] on input "checkbox" at bounding box center [691, 445] width 16 height 16
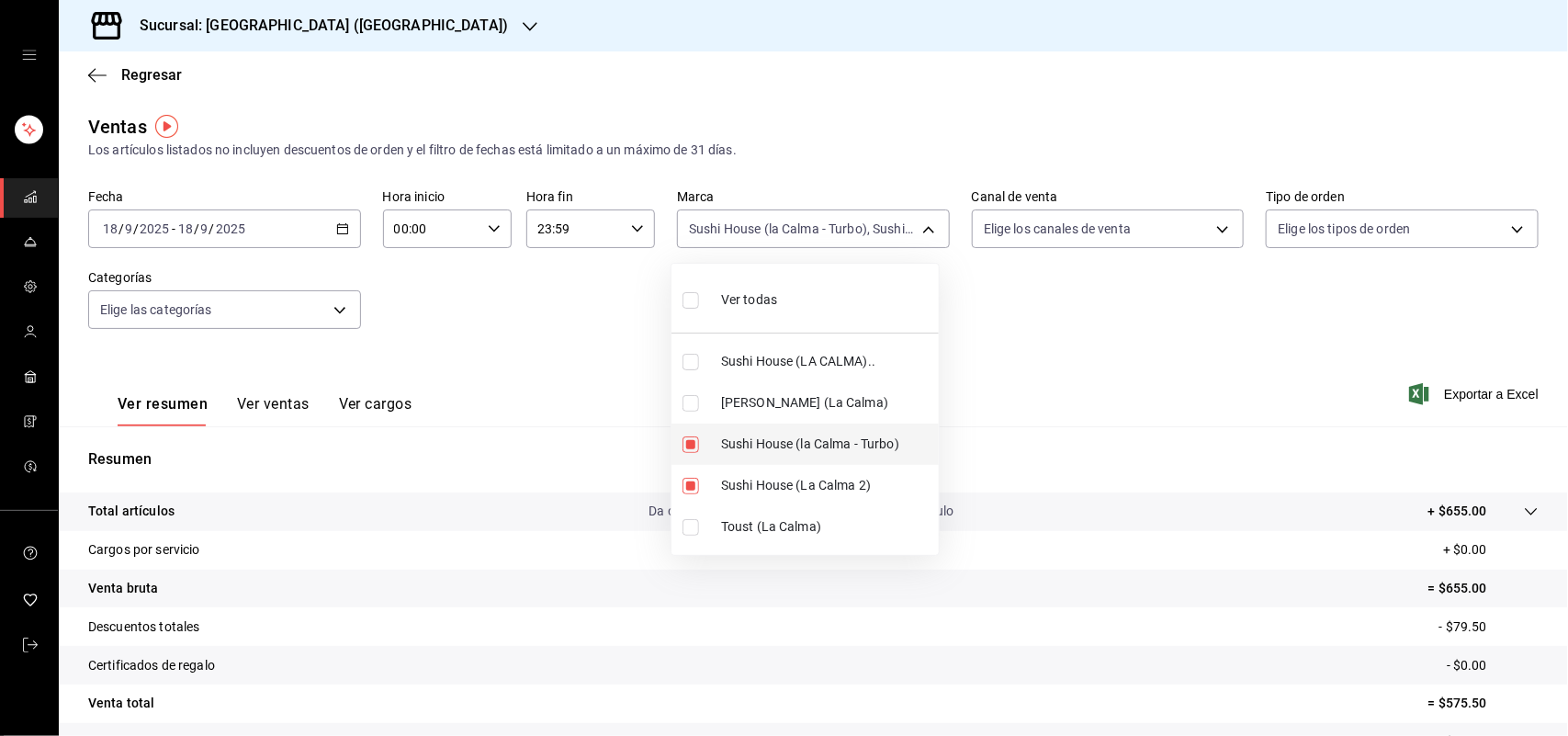
checkbox input "false"
type input "370d3383-42ab-44c7-9136-c83d53f09056"
click at [690, 490] on input "checkbox" at bounding box center [691, 485] width 16 height 16
checkbox input "false"
click at [688, 403] on input "checkbox" at bounding box center [691, 403] width 16 height 16
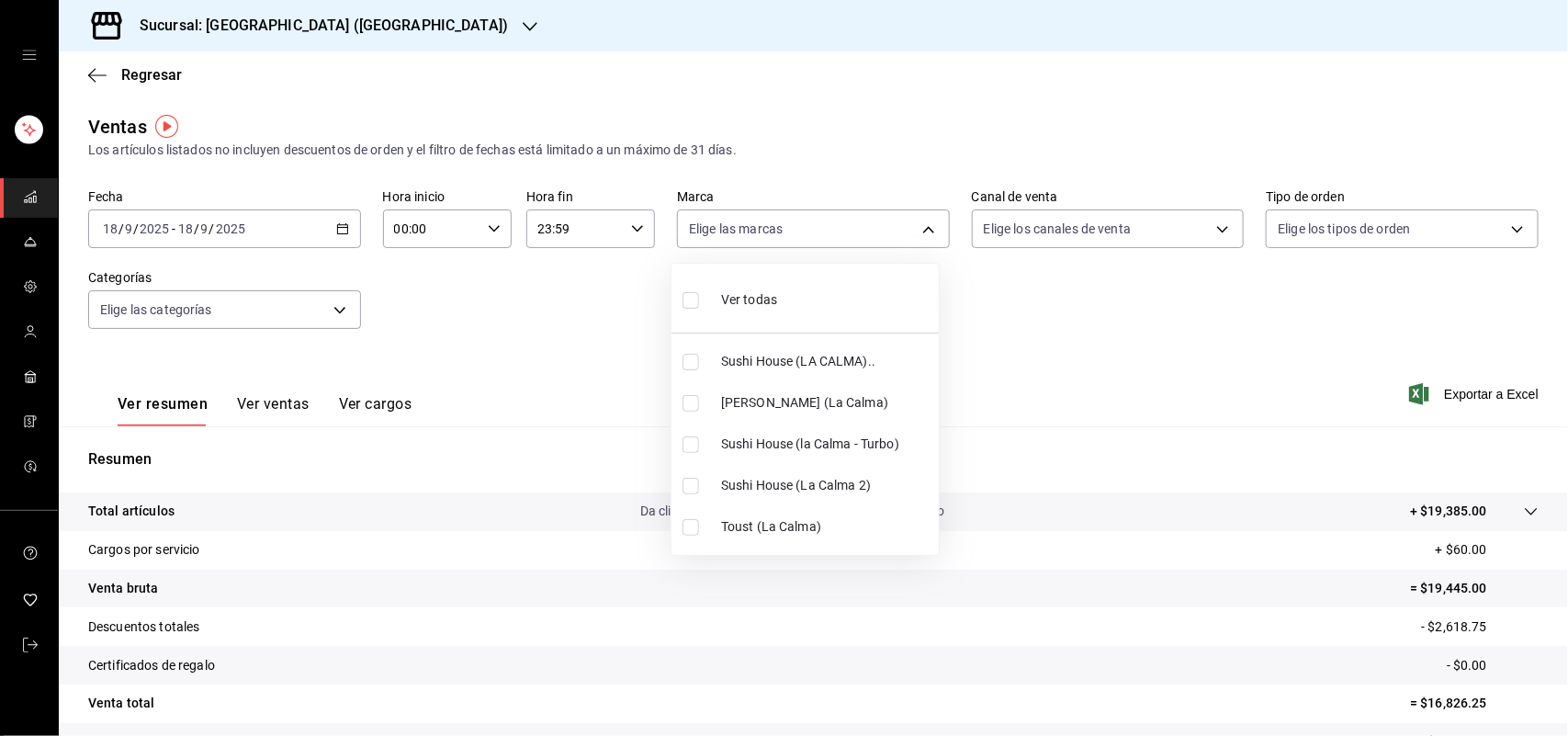
checkbox input "true"
type input "ad5c7ce8-09c3-4353-8fa5-0bd3f2c3ed7d"
click at [1210, 225] on div at bounding box center [784, 368] width 1568 height 736
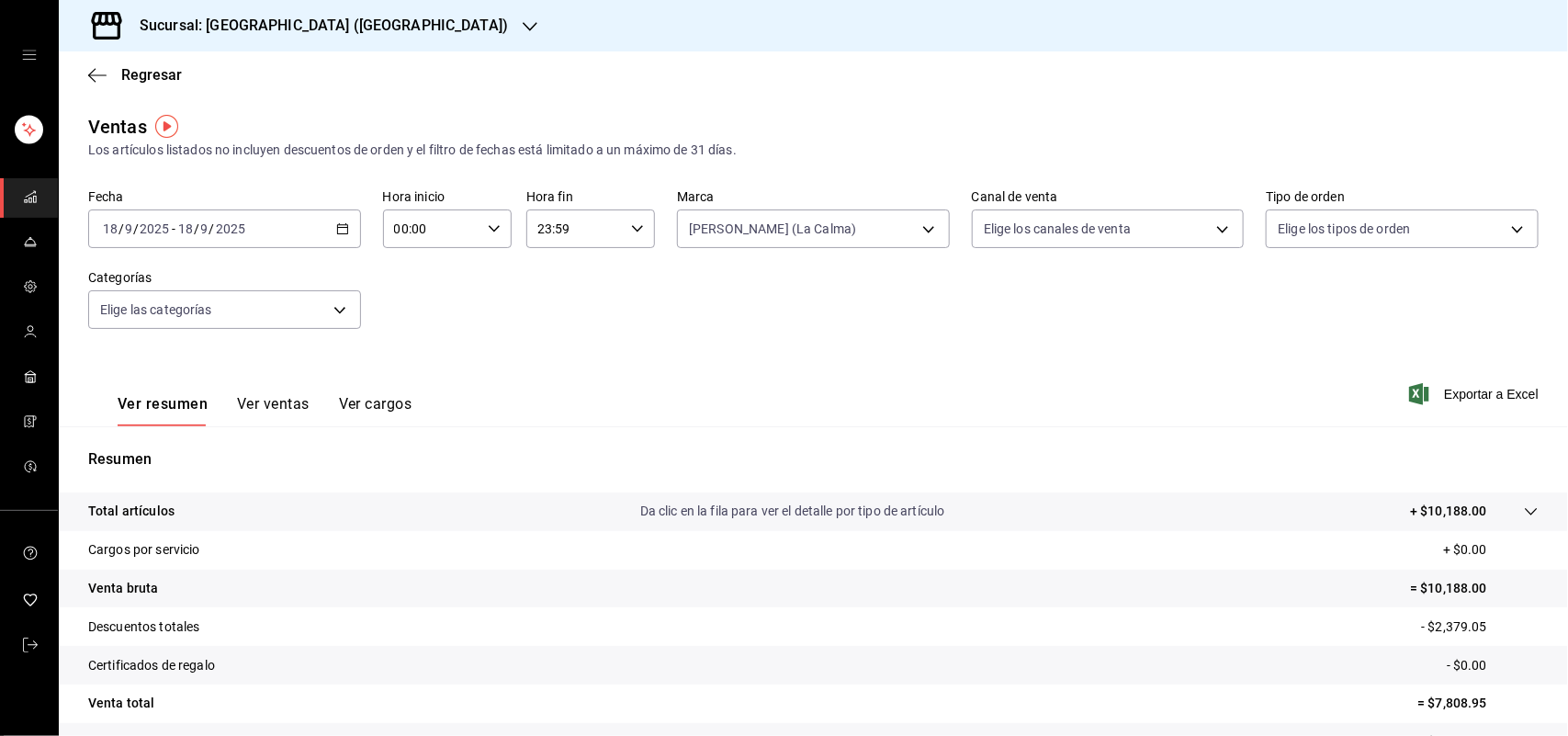
click at [1210, 225] on body "Sucursal: Sushi House (LA CALMA) Regresar Ventas Los artículos listados no incl…" at bounding box center [784, 368] width 1568 height 736
click at [983, 407] on input "checkbox" at bounding box center [982, 403] width 16 height 16
checkbox input "true"
type input "UBER_EATS"
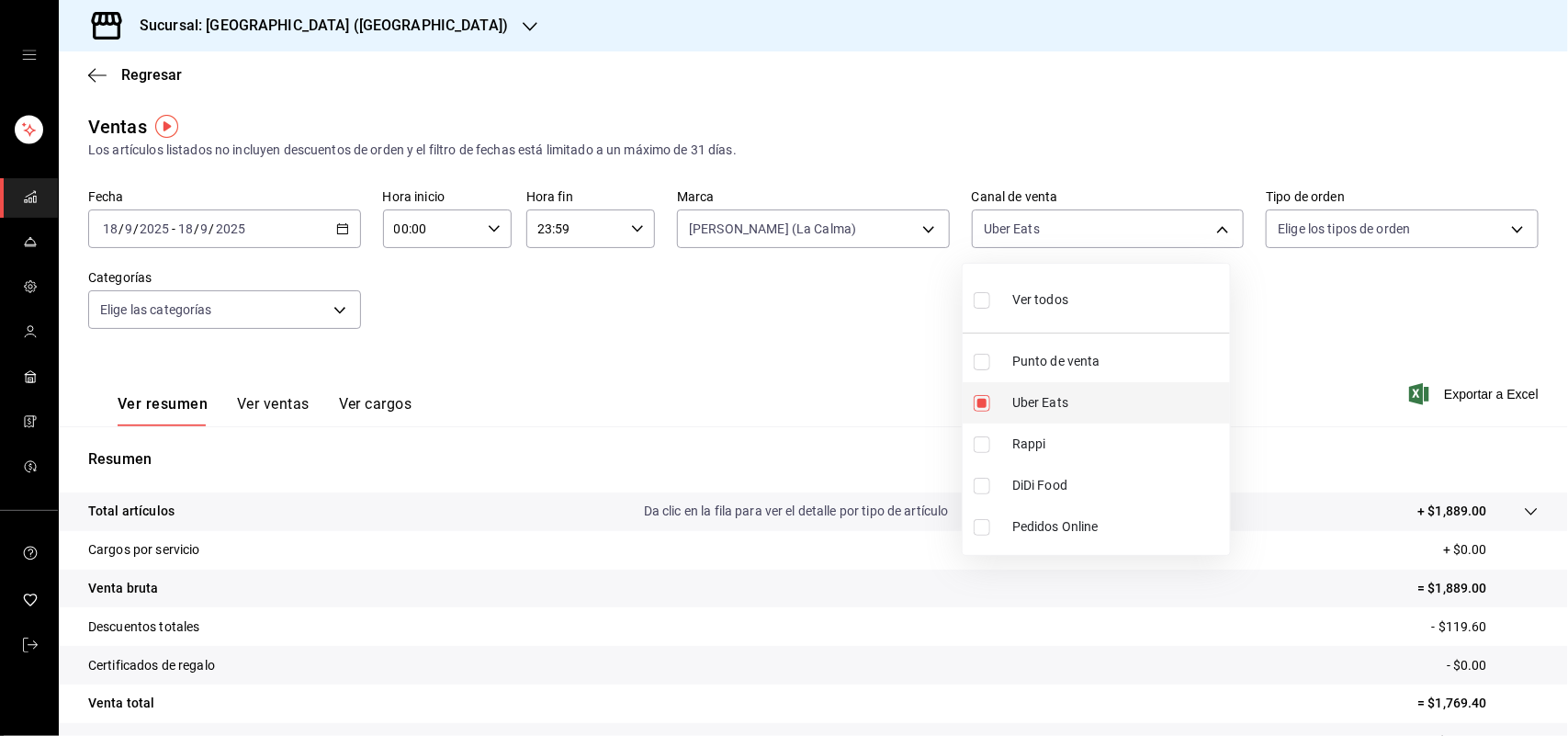
click at [983, 407] on input "checkbox" at bounding box center [982, 403] width 16 height 16
checkbox input "false"
click at [980, 443] on input "checkbox" at bounding box center [982, 445] width 16 height 16
checkbox input "true"
type input "RAPPI"
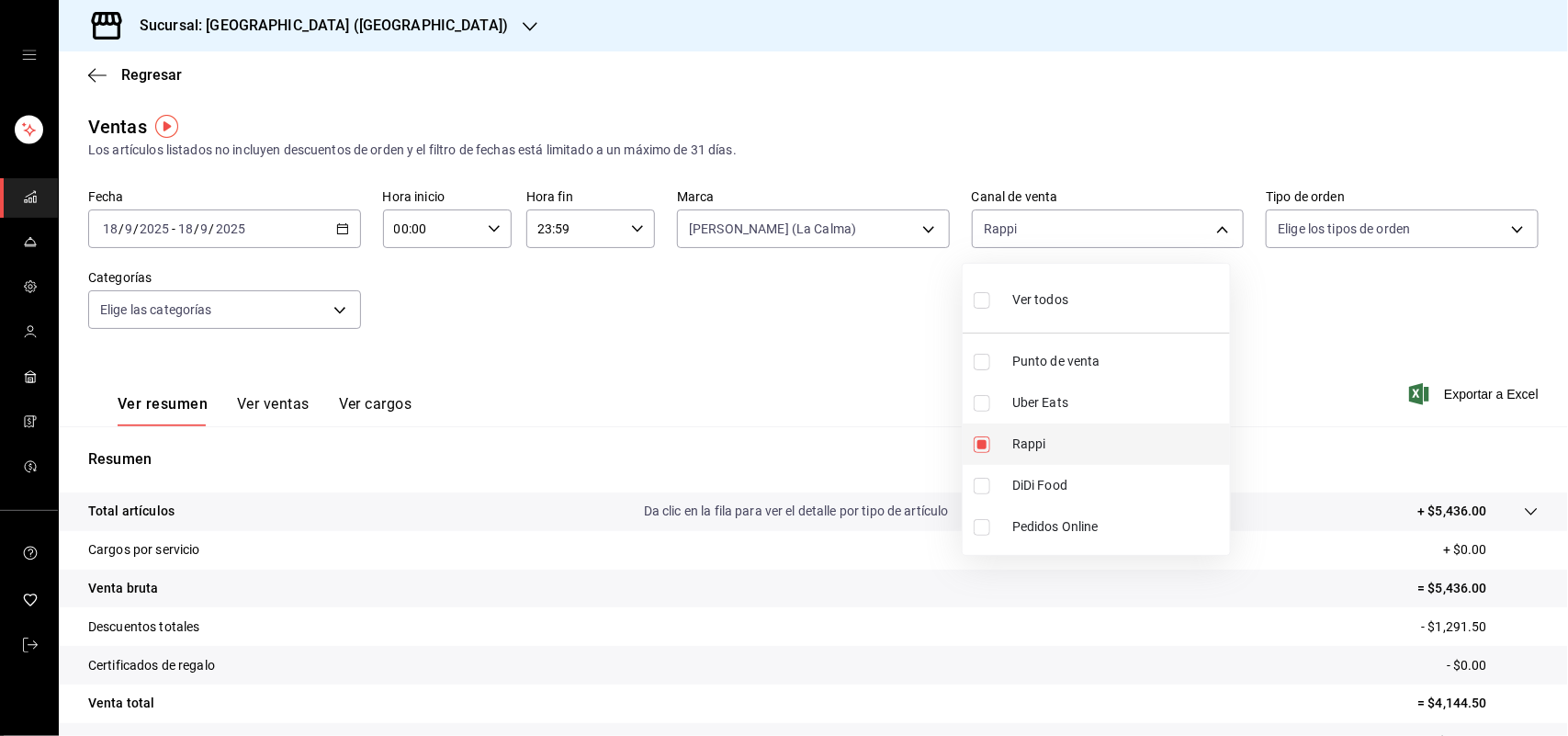
click at [984, 443] on input "checkbox" at bounding box center [982, 445] width 16 height 16
checkbox input "false"
click at [984, 489] on input "checkbox" at bounding box center [982, 485] width 16 height 16
checkbox input "true"
type input "DIDI_FOOD"
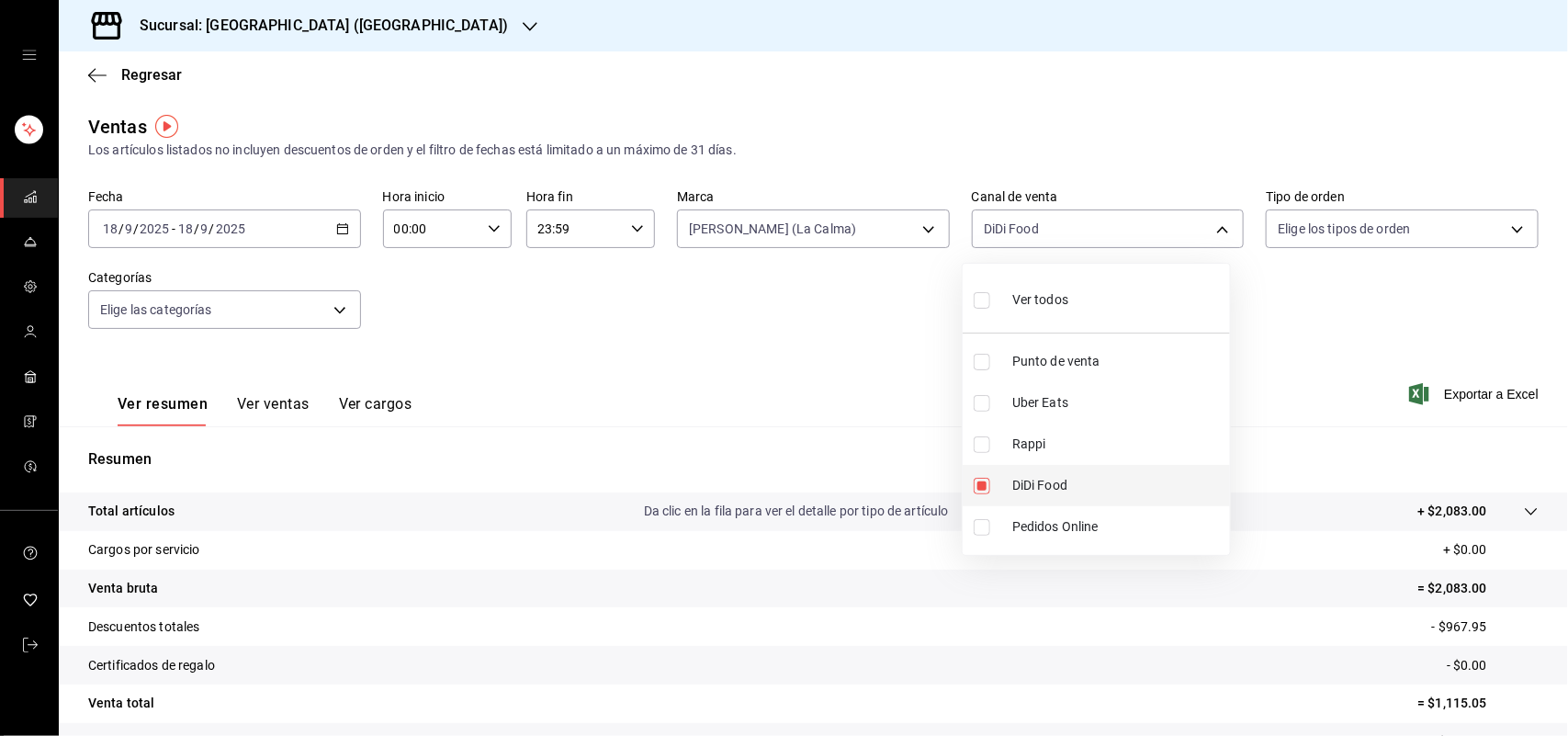
click at [984, 489] on input "checkbox" at bounding box center [982, 485] width 16 height 16
checkbox input "false"
click at [103, 72] on div at bounding box center [784, 368] width 1568 height 736
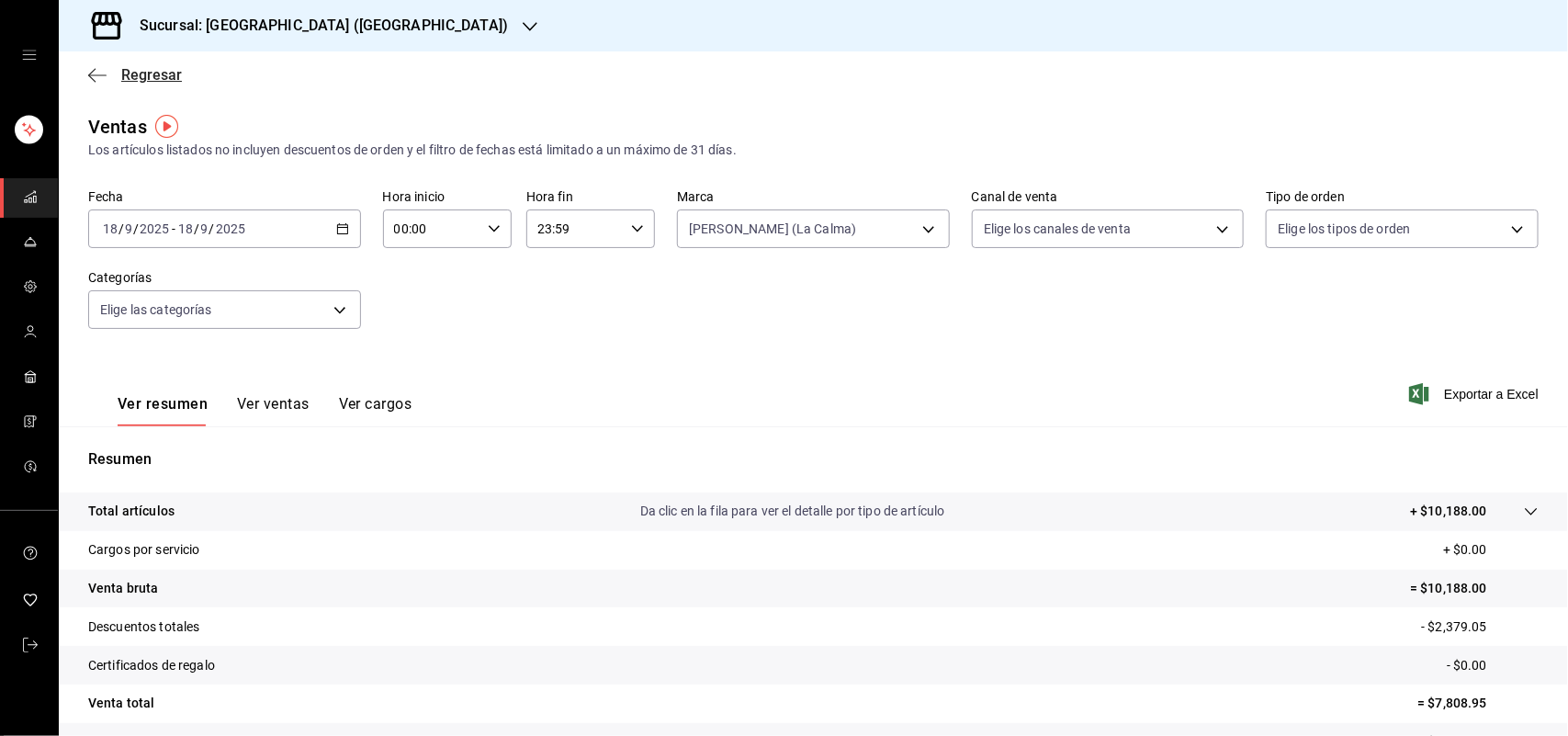
click at [89, 77] on icon "button" at bounding box center [97, 75] width 18 height 16
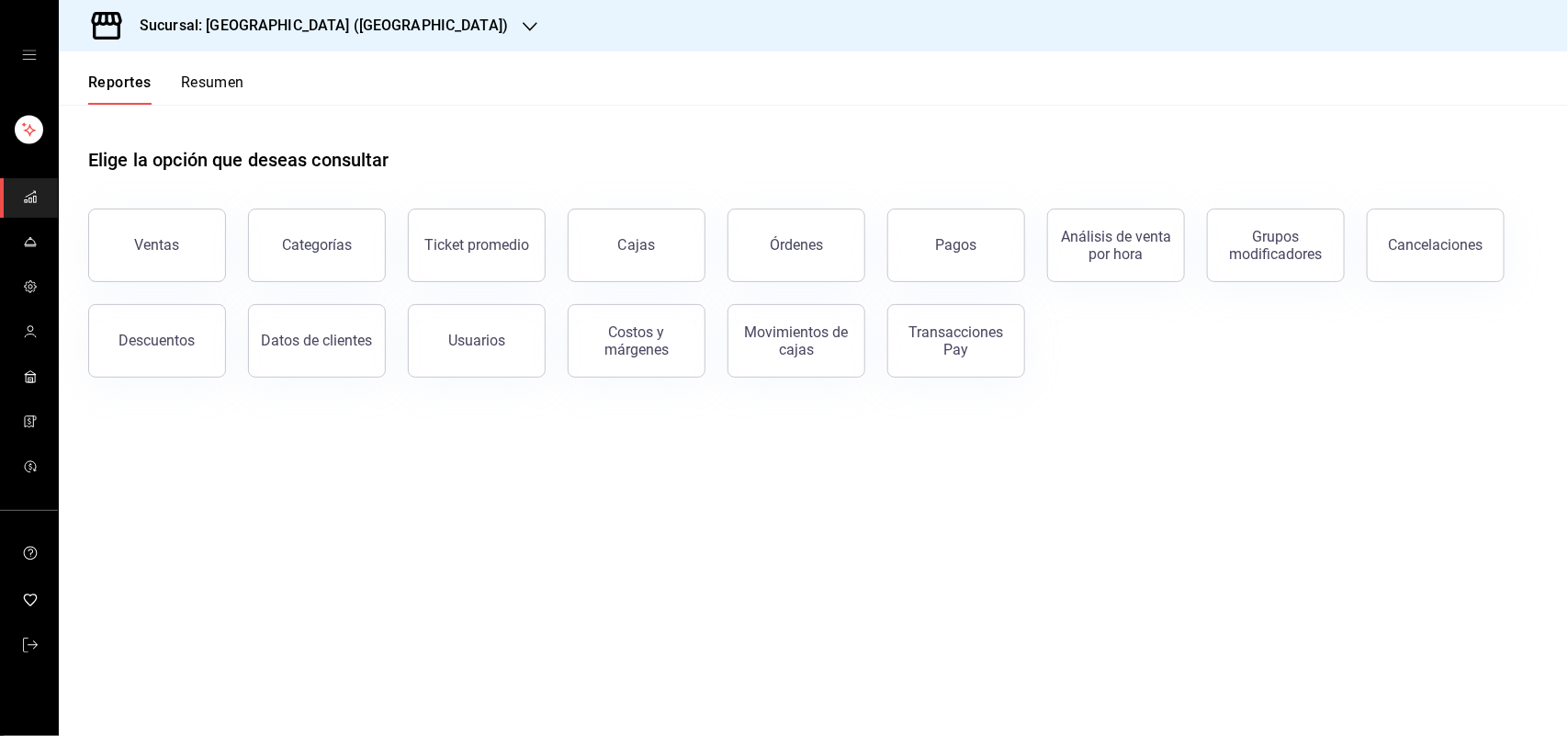
drag, startPoint x: 1509, startPoint y: 0, endPoint x: 936, endPoint y: 130, distance: 587.6
click at [936, 130] on div "Elige la opción que deseas consultar" at bounding box center [814, 145] width 1451 height 81
